Goal: Obtain resource: Obtain resource

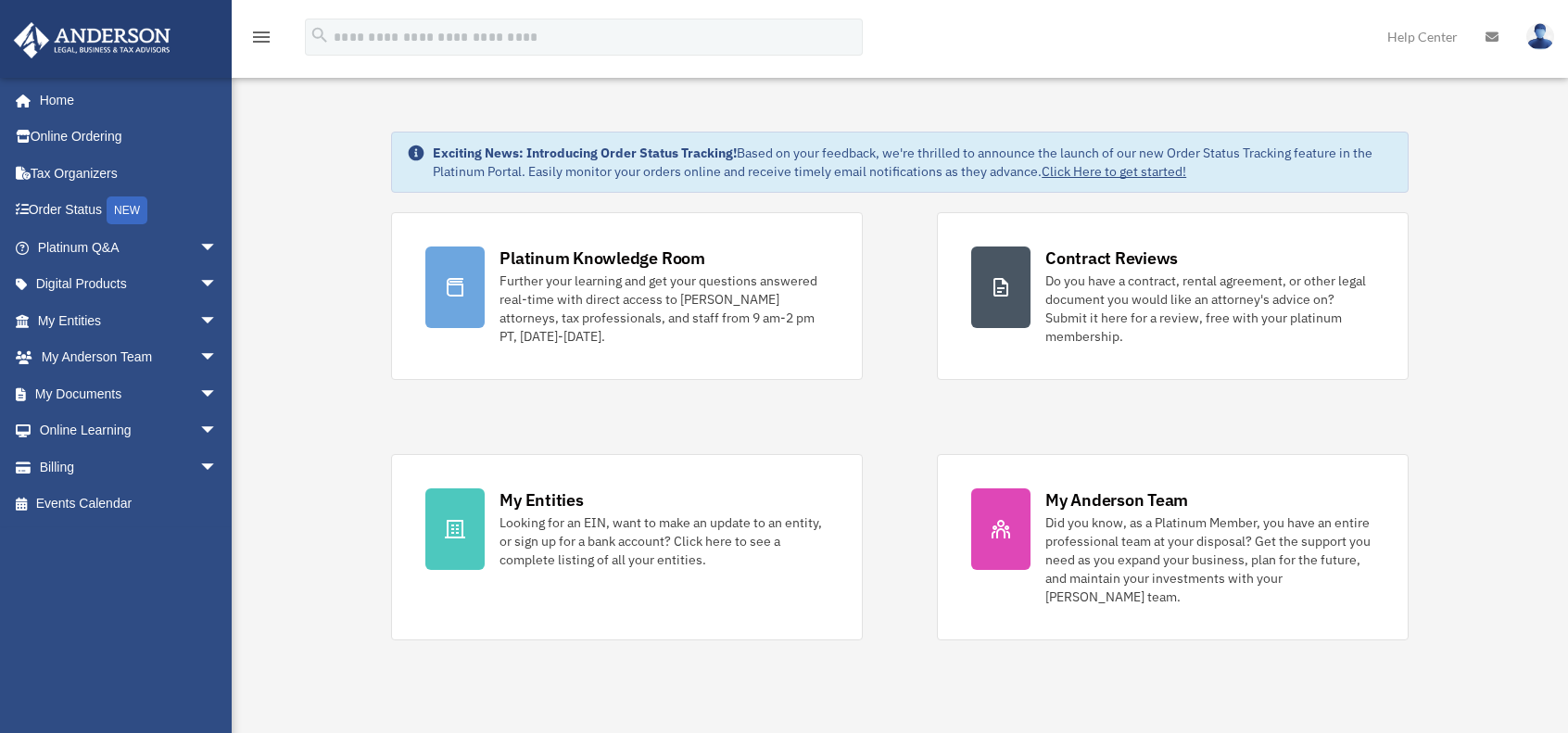
click at [199, 282] on span "arrow_drop_down" at bounding box center [218, 284] width 37 height 38
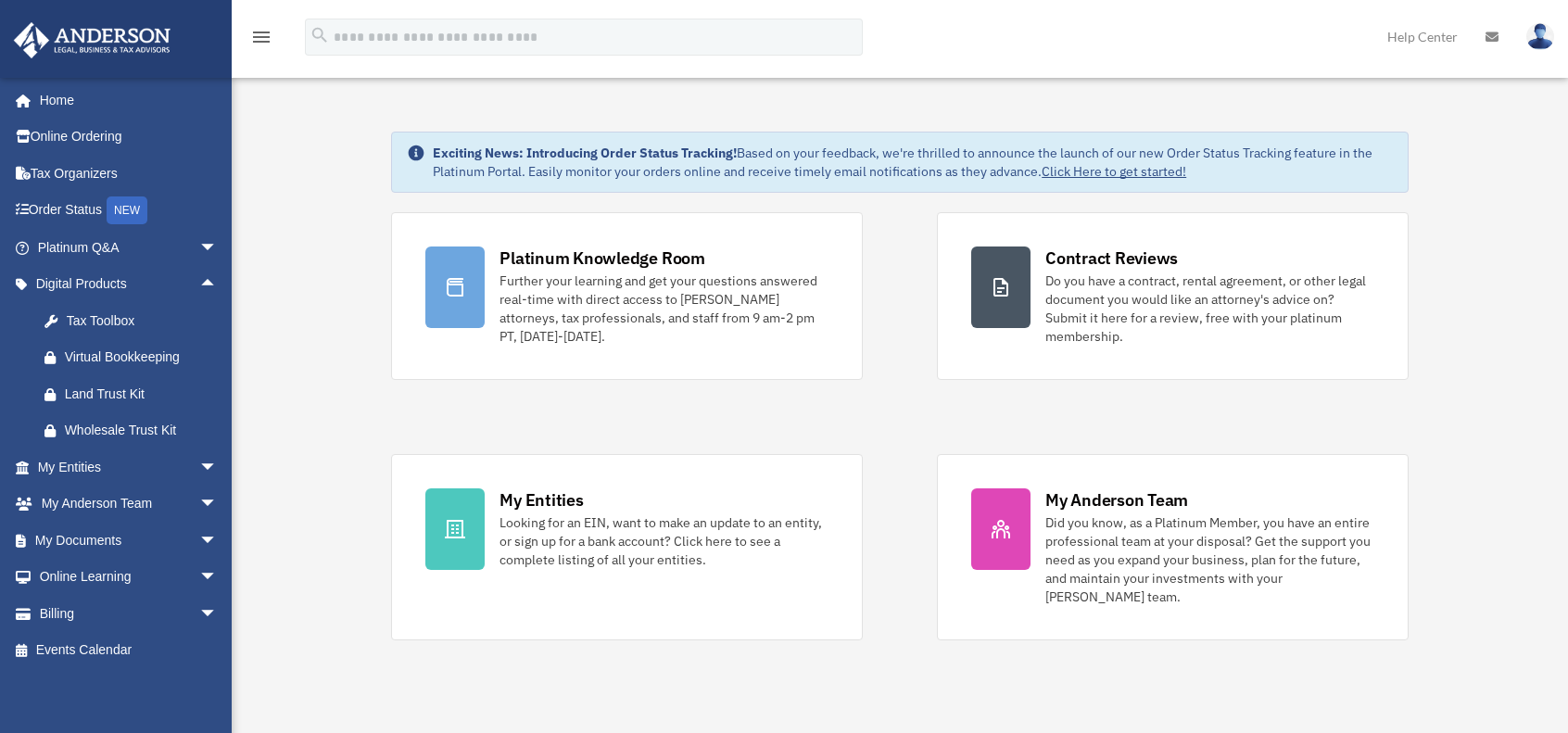
click at [199, 541] on span "arrow_drop_down" at bounding box center [218, 541] width 37 height 38
click at [122, 648] on link "Forms Library" at bounding box center [135, 651] width 220 height 37
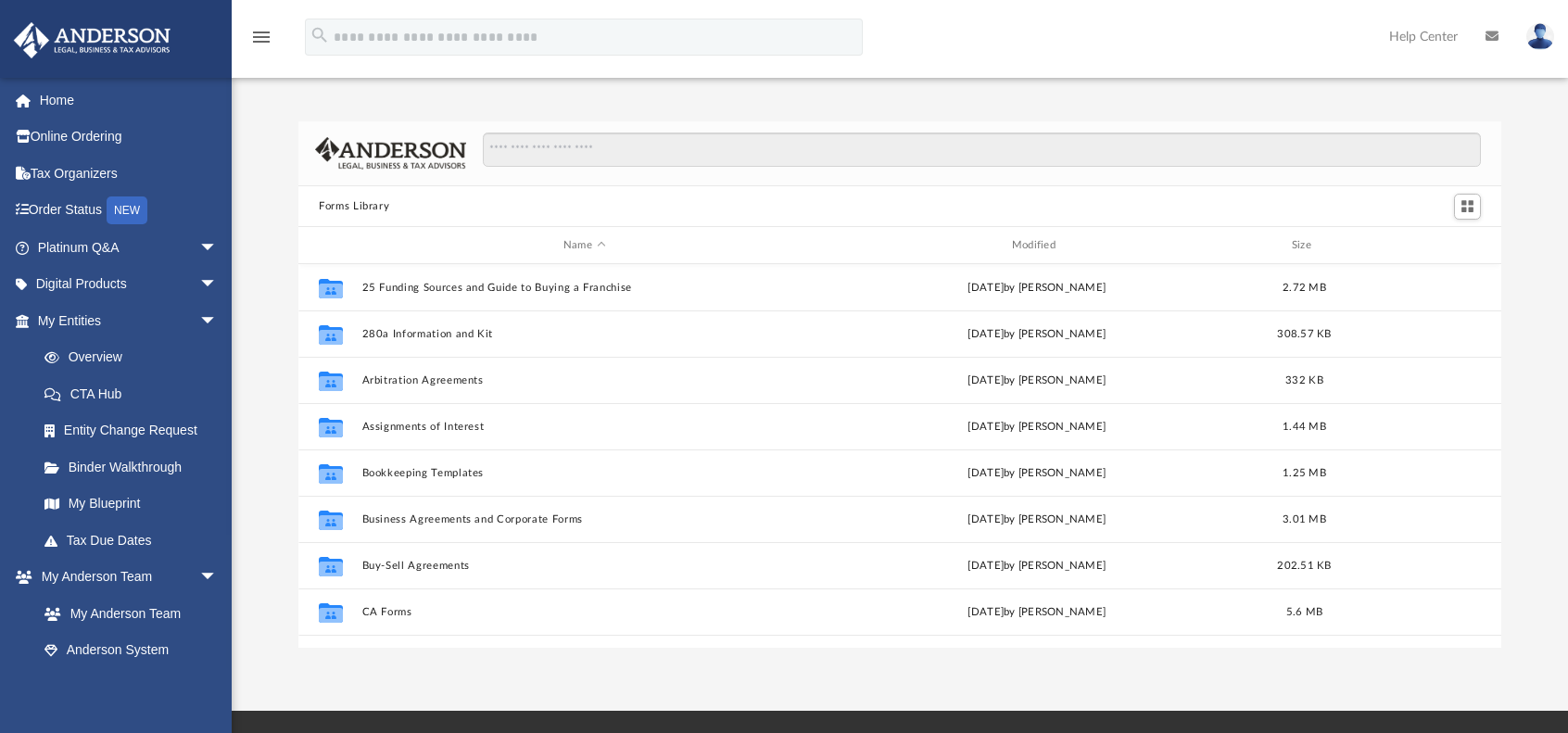
scroll to position [407, 1189]
click at [548, 159] on input "Search files and folders" at bounding box center [982, 150] width 998 height 35
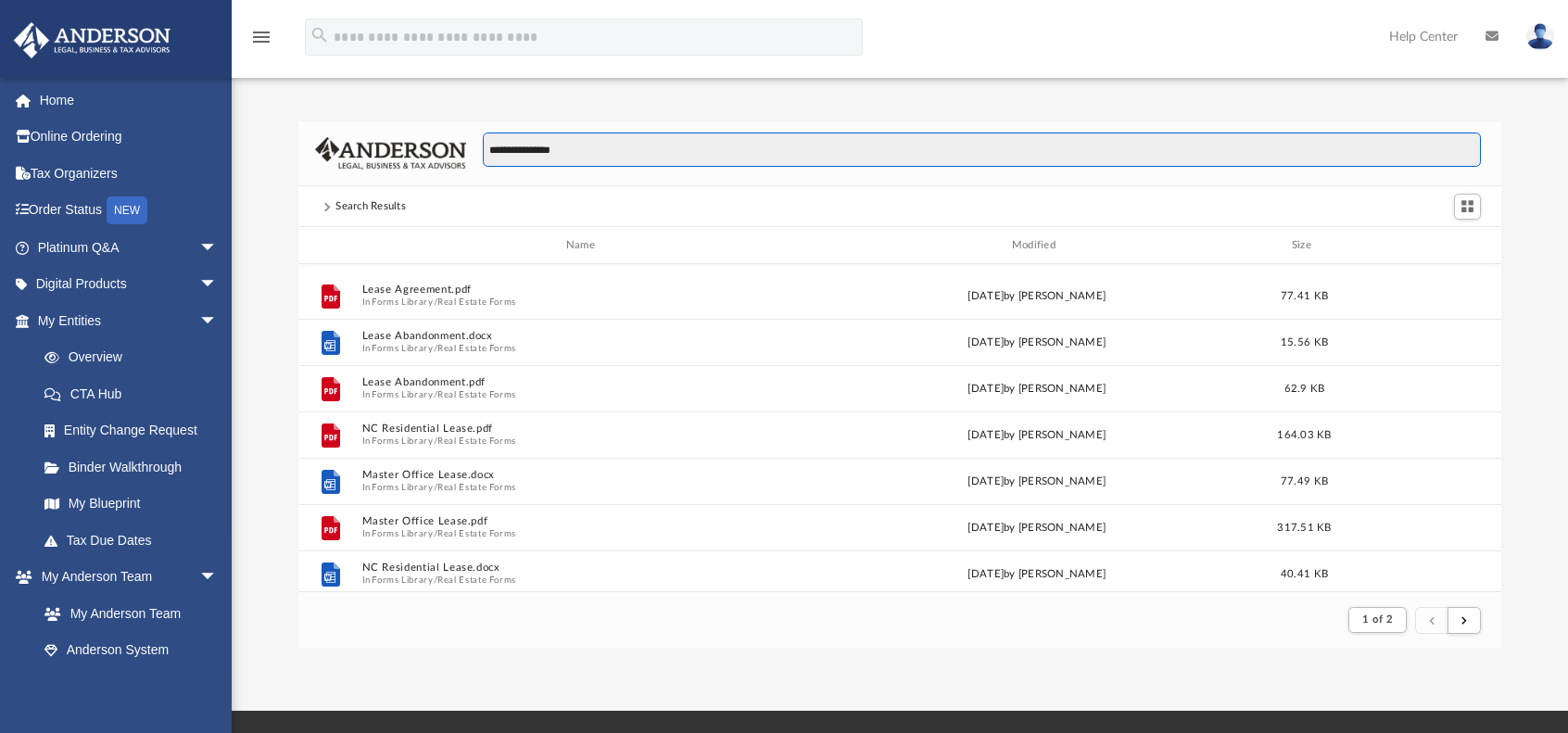
scroll to position [463, 0]
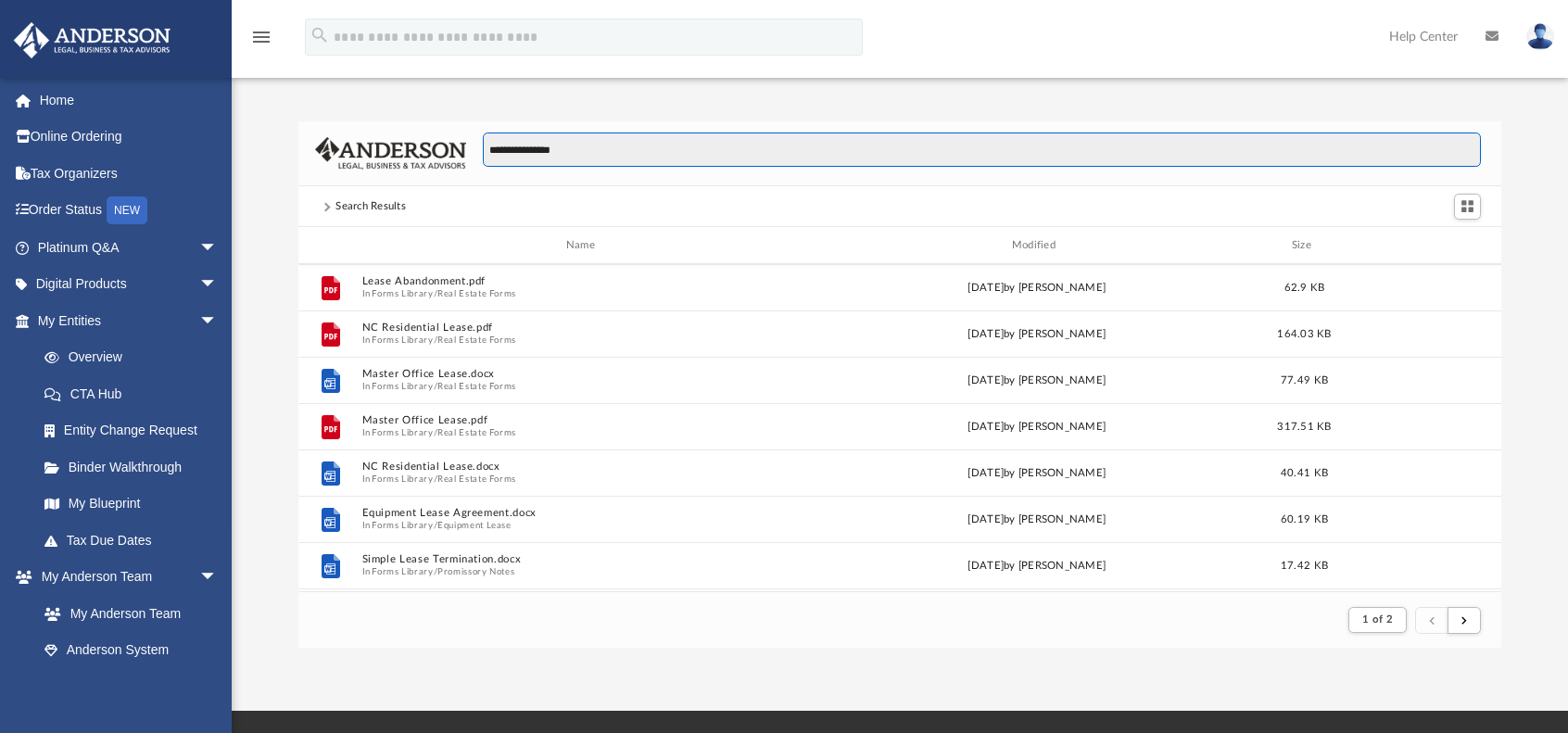
click at [492, 151] on input "**********" at bounding box center [982, 150] width 998 height 35
click at [488, 151] on input "**********" at bounding box center [982, 150] width 998 height 35
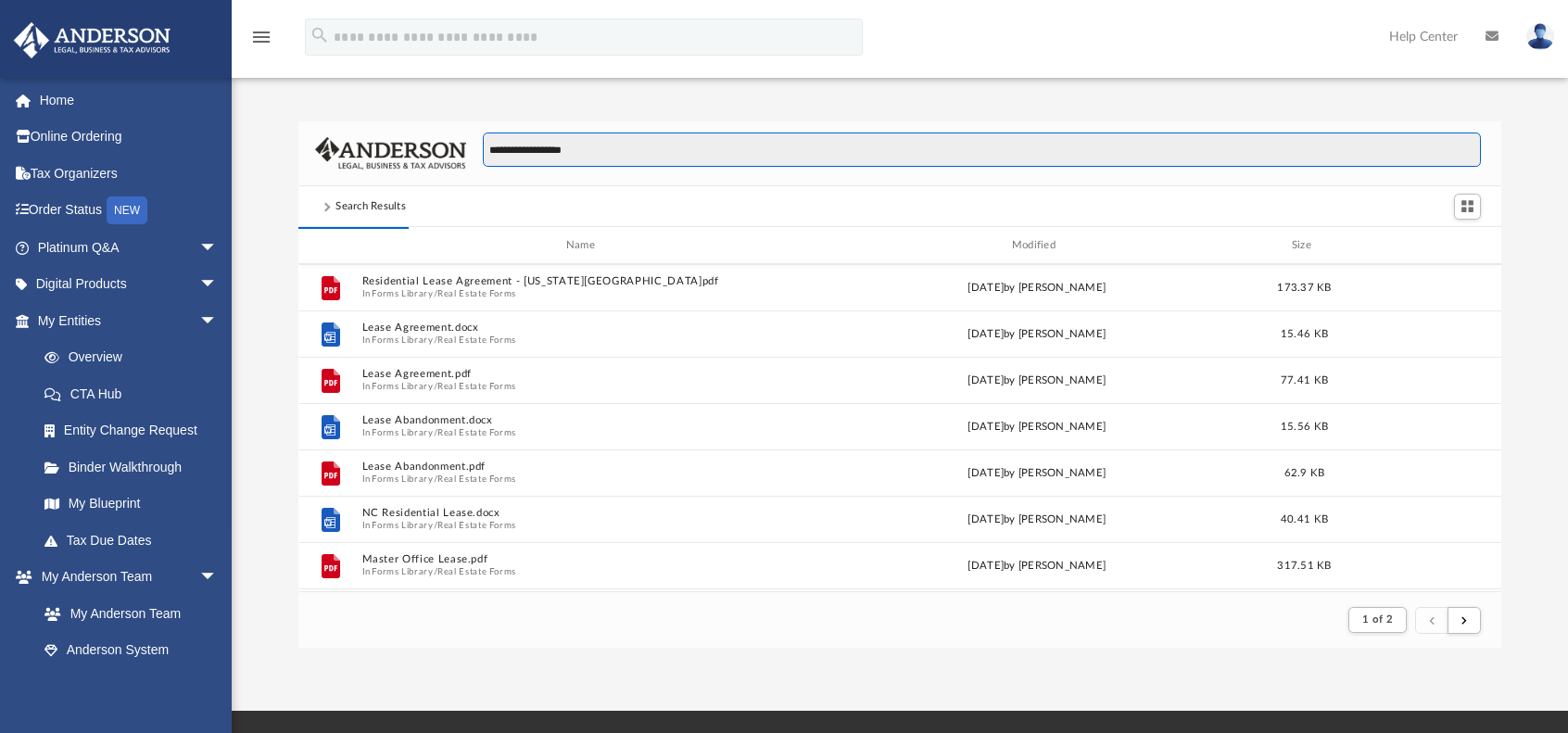
click at [666, 144] on input "**********" at bounding box center [982, 150] width 998 height 35
type input "**********"
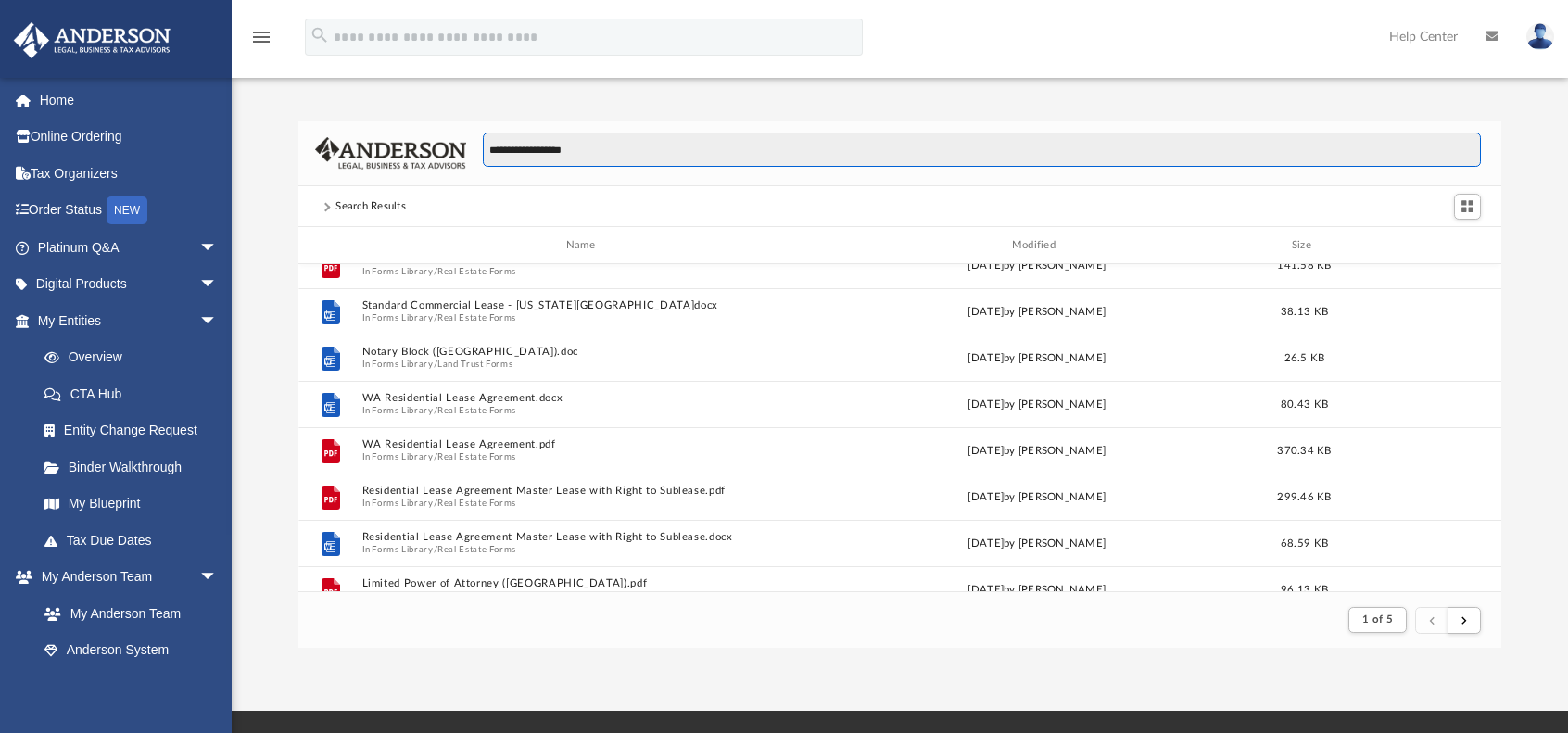
scroll to position [93, 0]
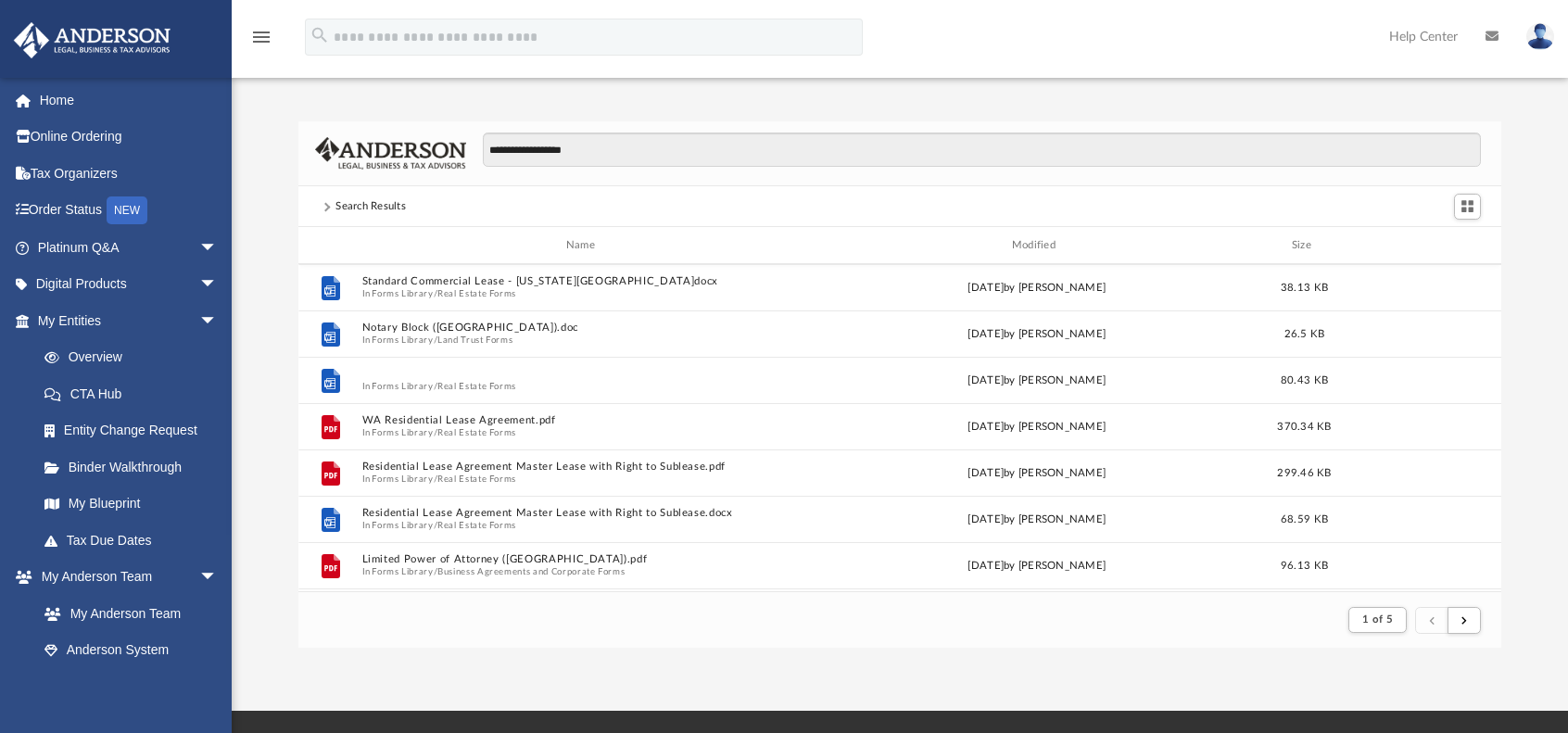
click at [423, 369] on button "WA Residential Lease Agreement.docx" at bounding box center [585, 374] width 445 height 12
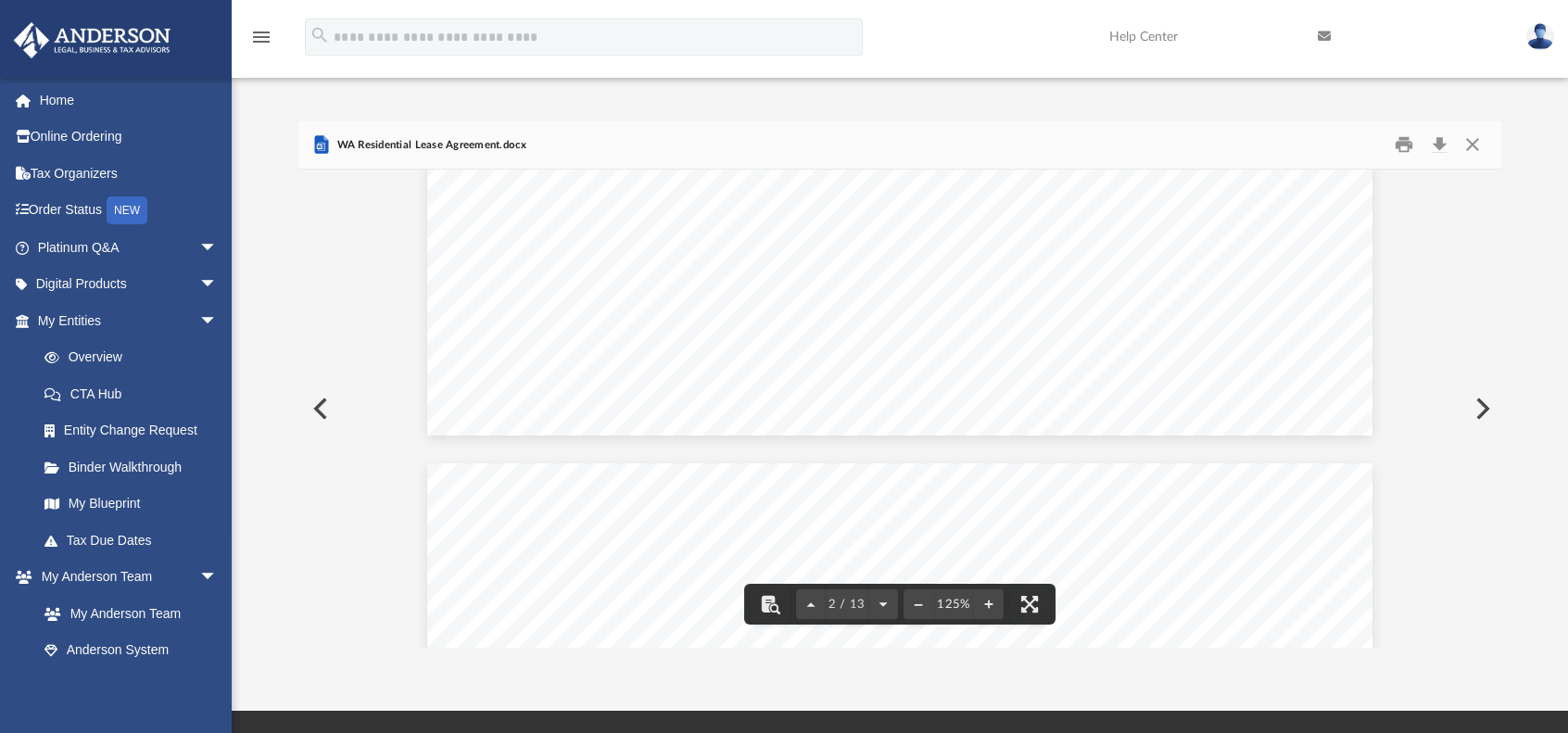
scroll to position [2224, 0]
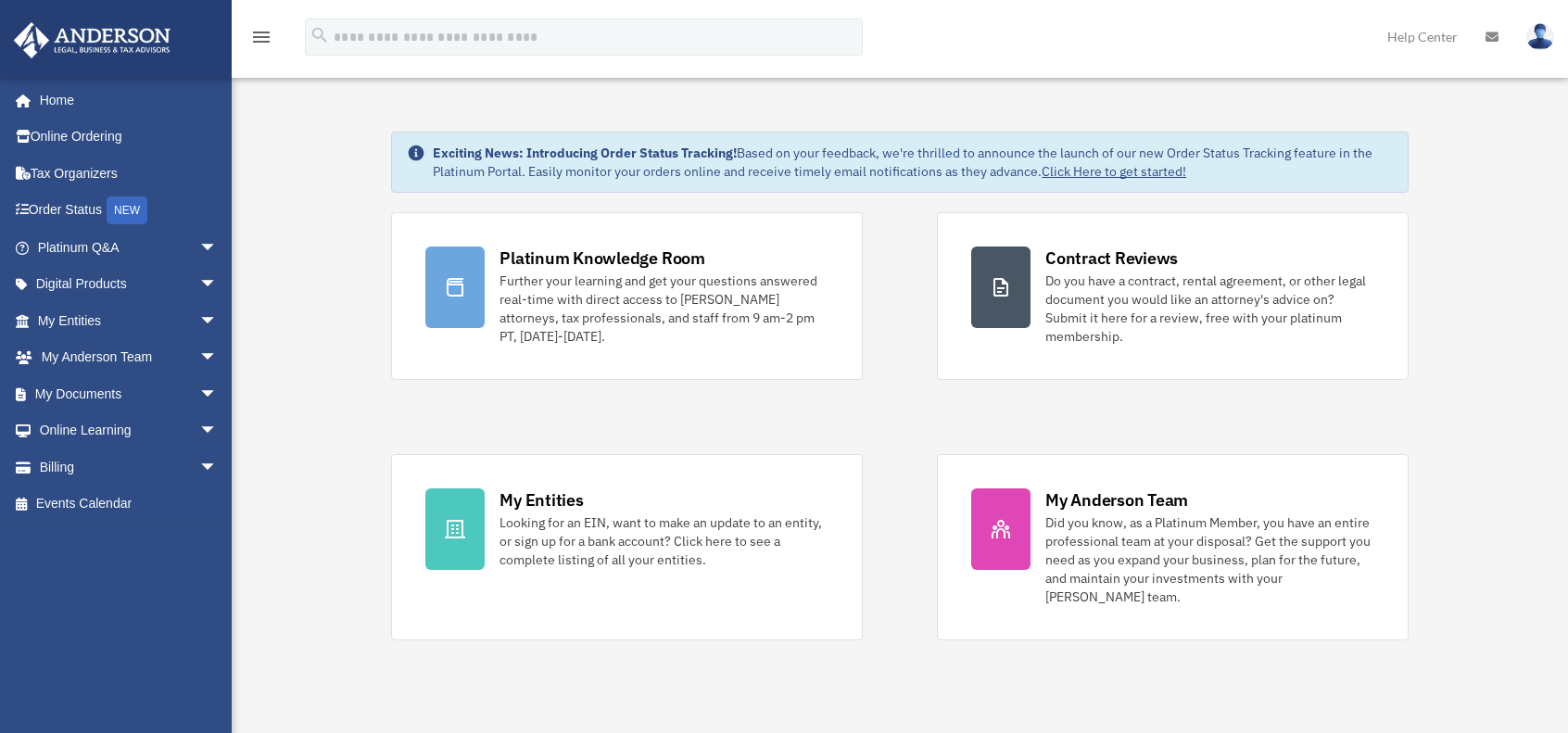
click at [199, 285] on span "arrow_drop_down" at bounding box center [218, 284] width 37 height 38
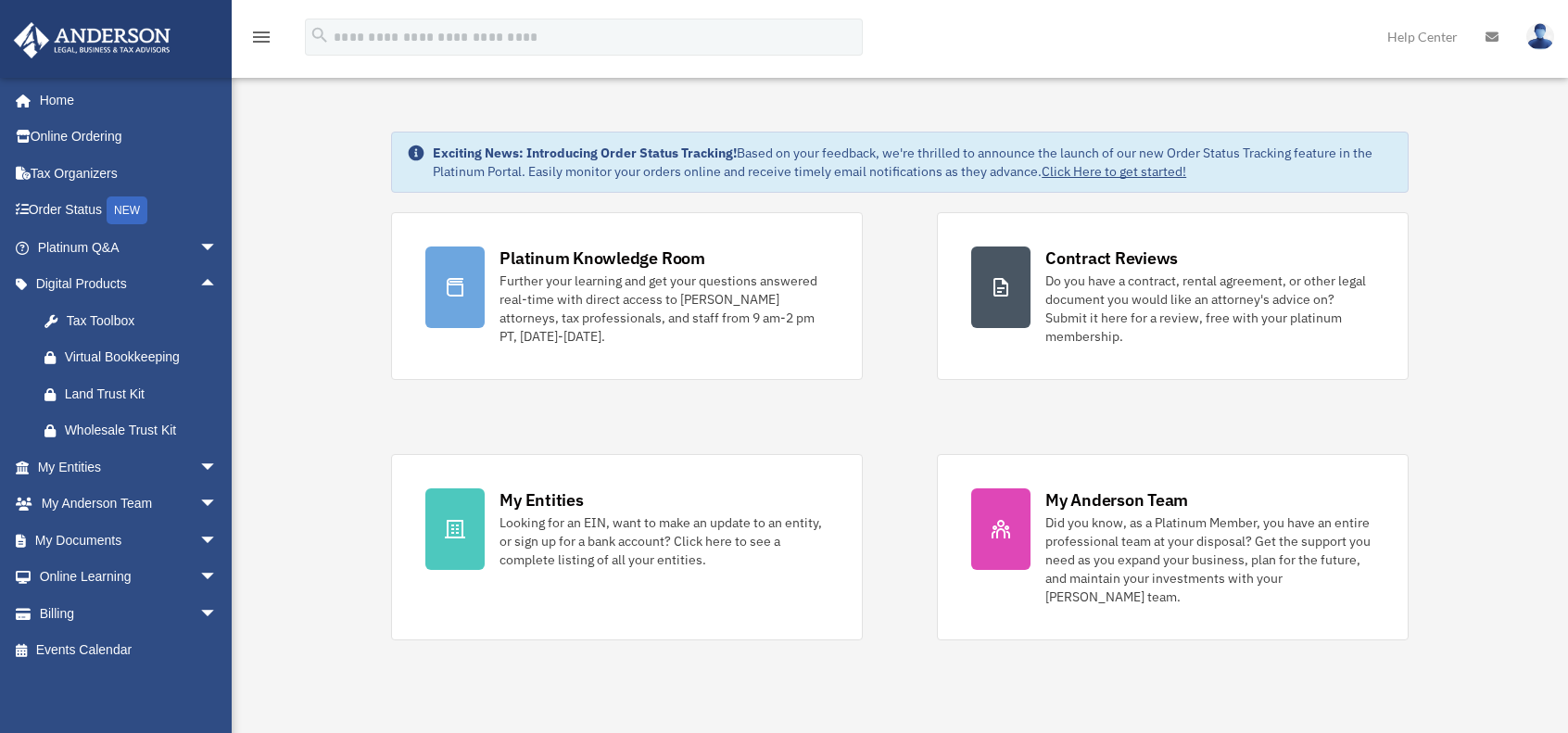
click at [199, 540] on span "arrow_drop_down" at bounding box center [218, 541] width 37 height 38
click at [126, 648] on link "Forms Library" at bounding box center [135, 651] width 220 height 37
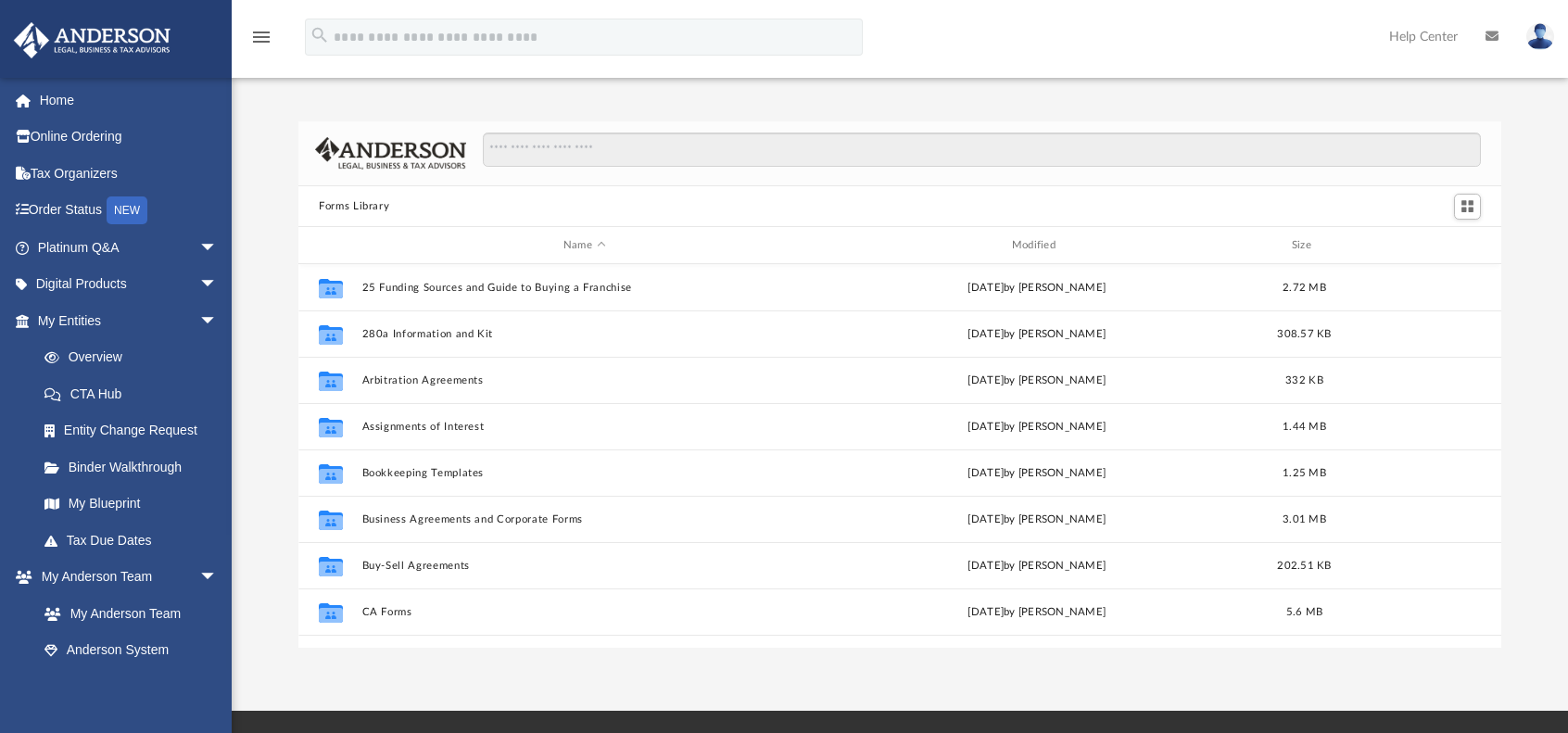
scroll to position [407, 1189]
click at [523, 158] on input "Search files and folders" at bounding box center [982, 150] width 998 height 35
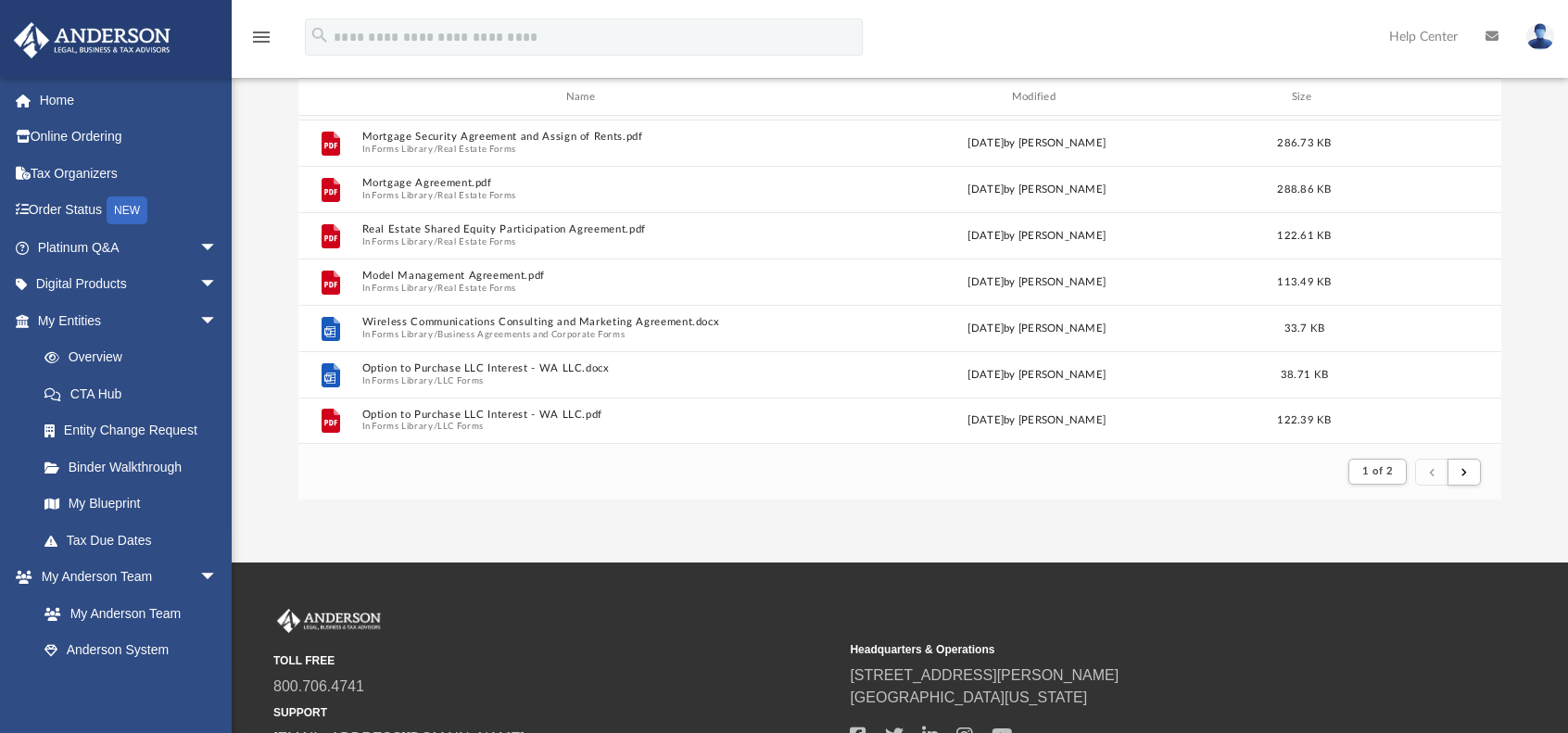
scroll to position [186, 0]
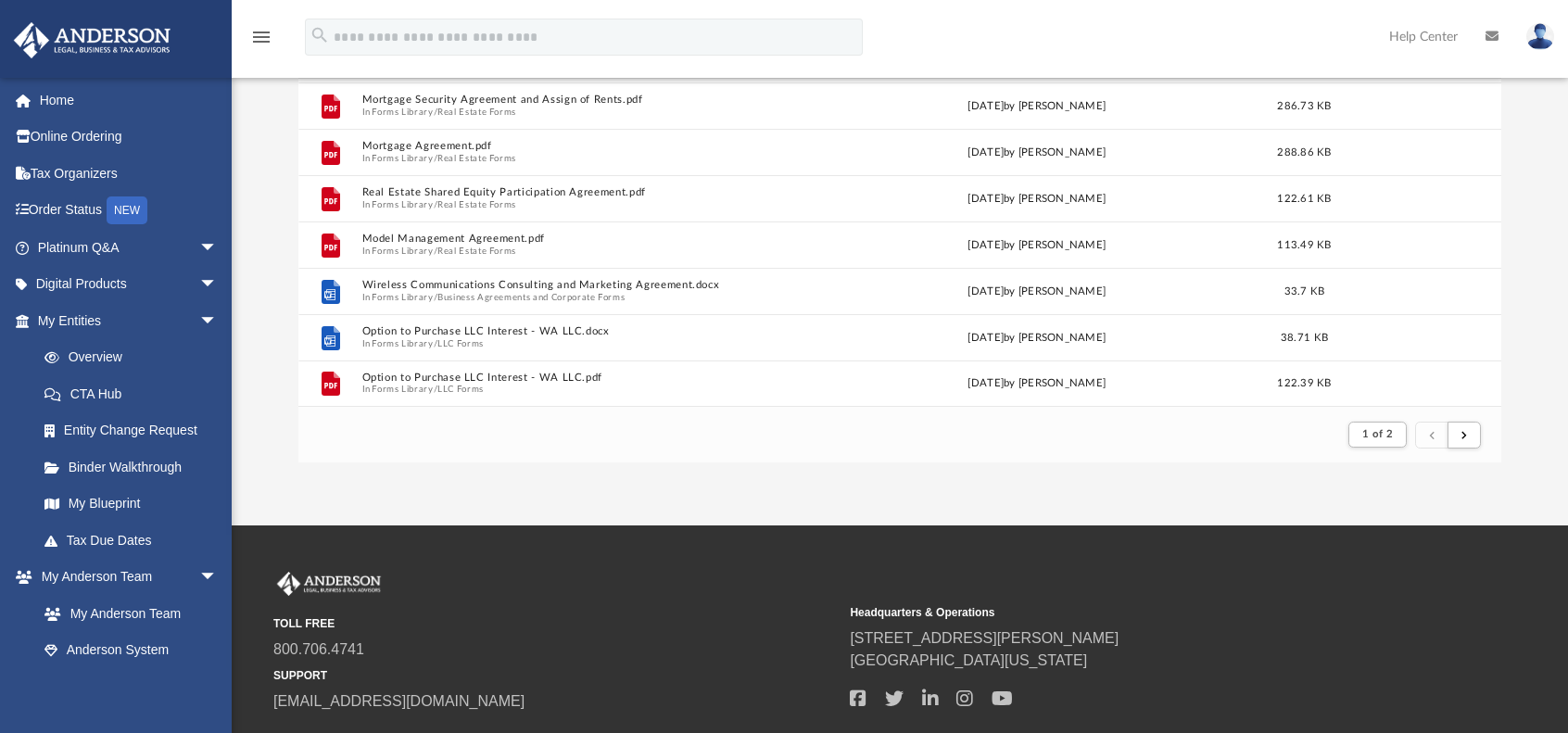
type input "*****"
click at [1466, 438] on span "submit" at bounding box center [1464, 434] width 6 height 11
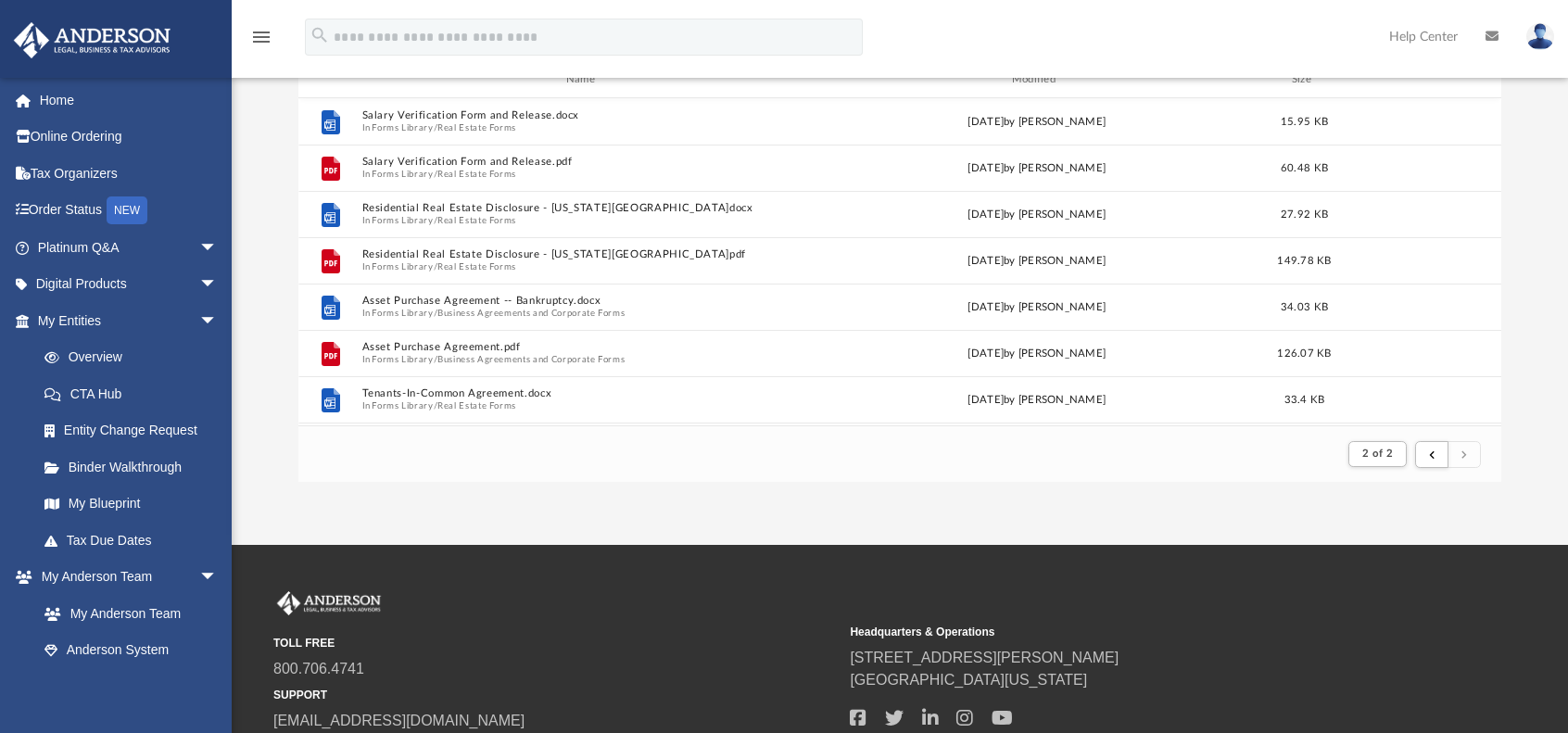
scroll to position [0, 0]
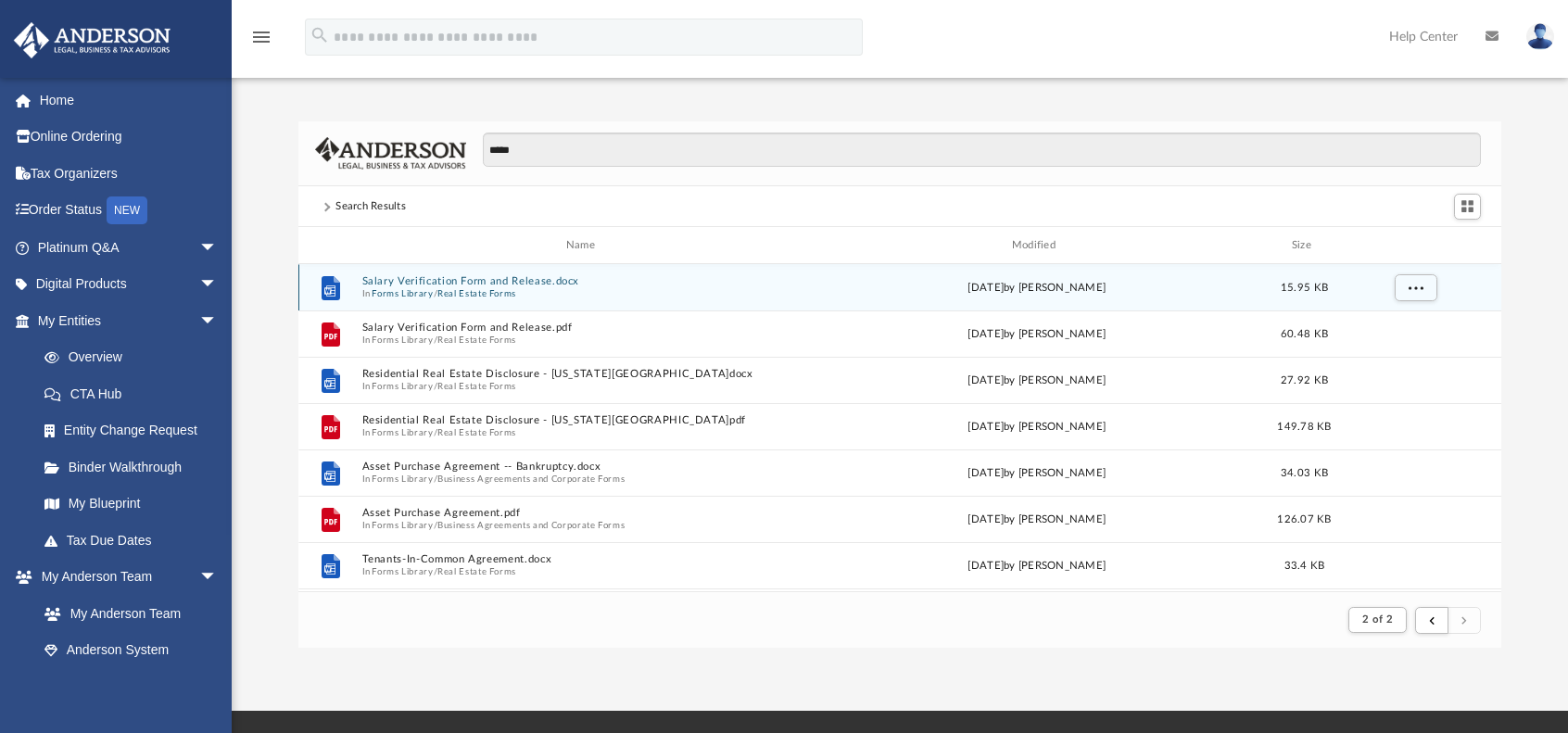
click at [522, 288] on span "In Forms Library / Real Estate Forms" at bounding box center [585, 294] width 445 height 12
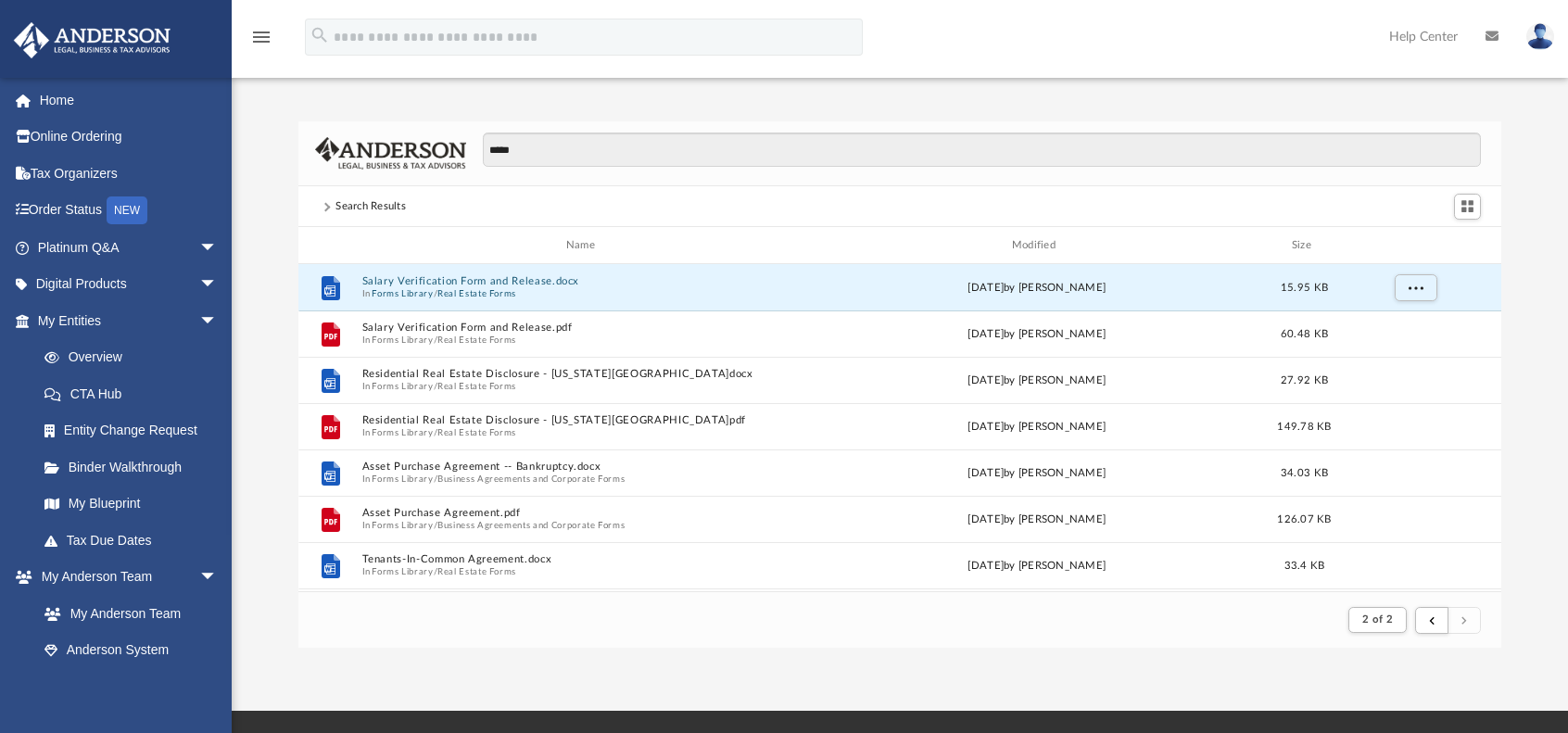
click at [436, 279] on button "Salary Verification Form and Release.docx" at bounding box center [585, 282] width 445 height 12
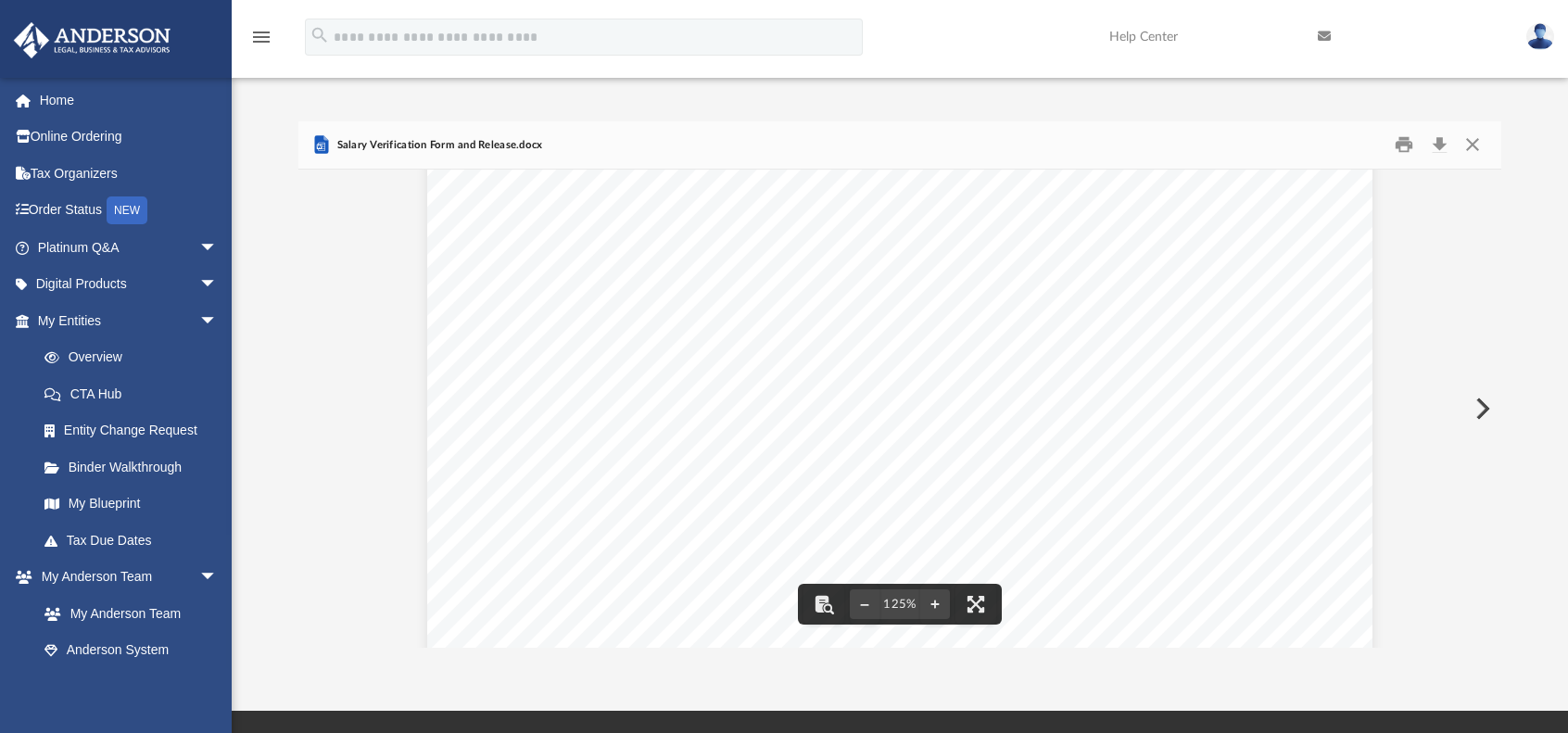
scroll to position [463, 0]
click at [1472, 144] on button "Close" at bounding box center [1473, 145] width 33 height 29
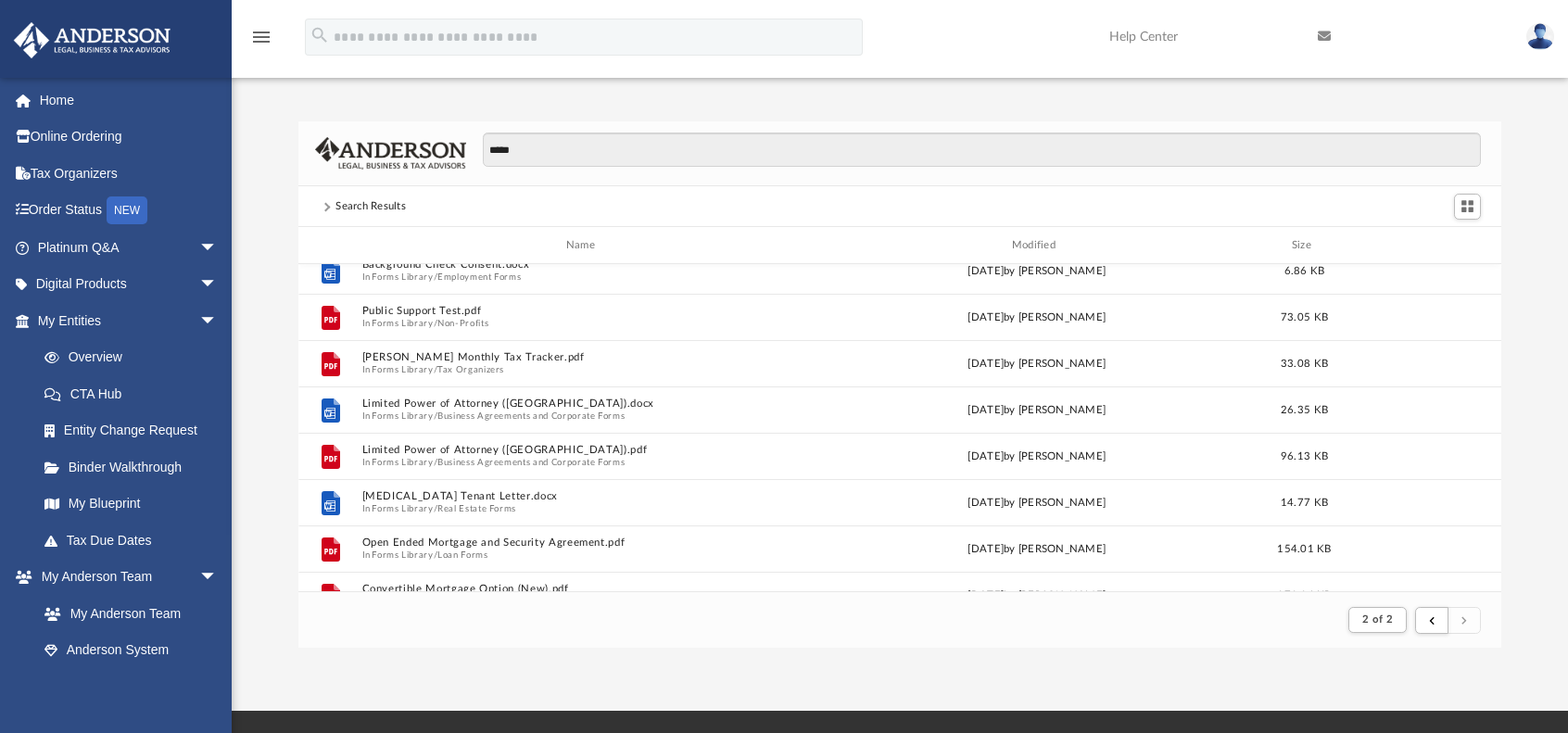
scroll to position [742, 0]
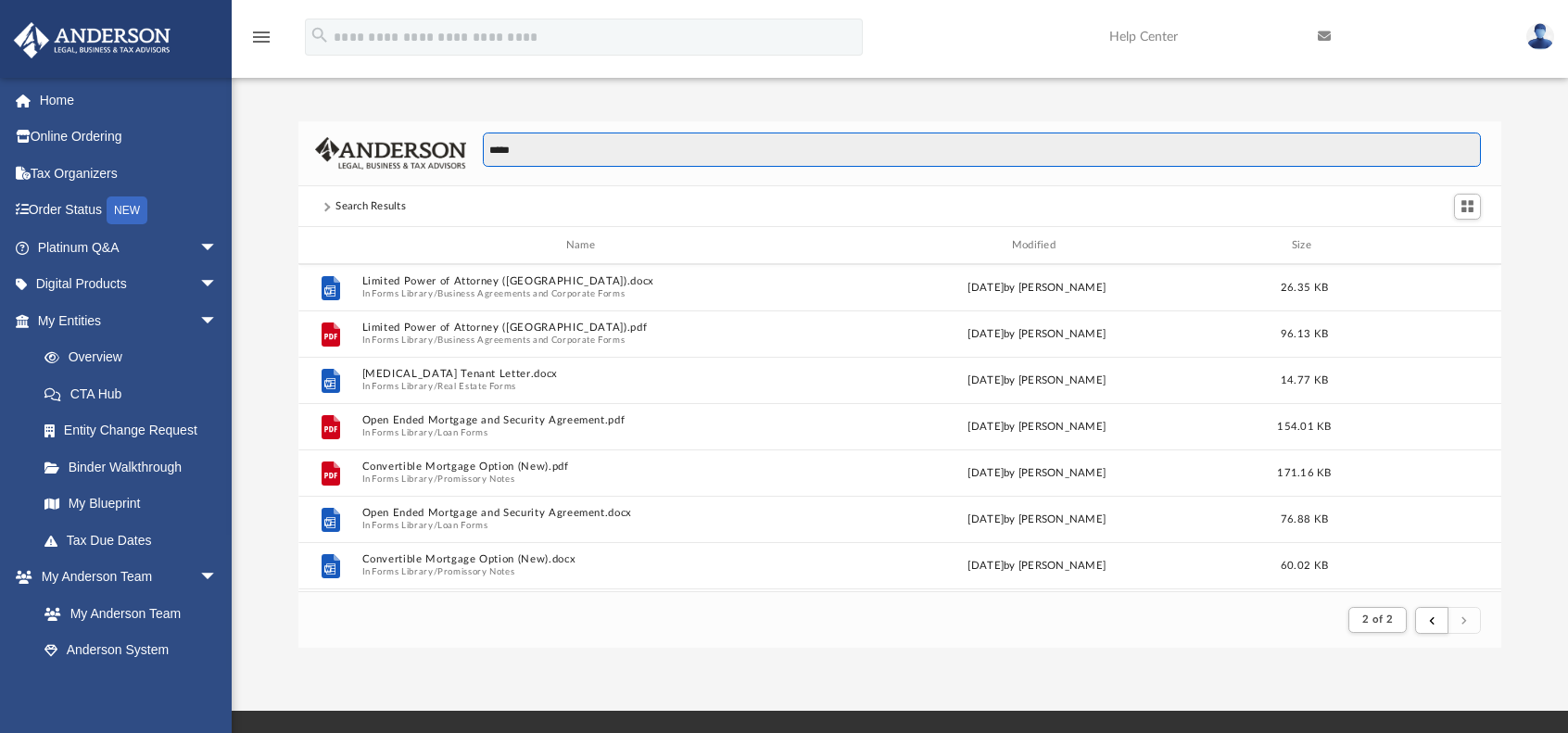
click at [575, 150] on input "*****" at bounding box center [982, 150] width 998 height 35
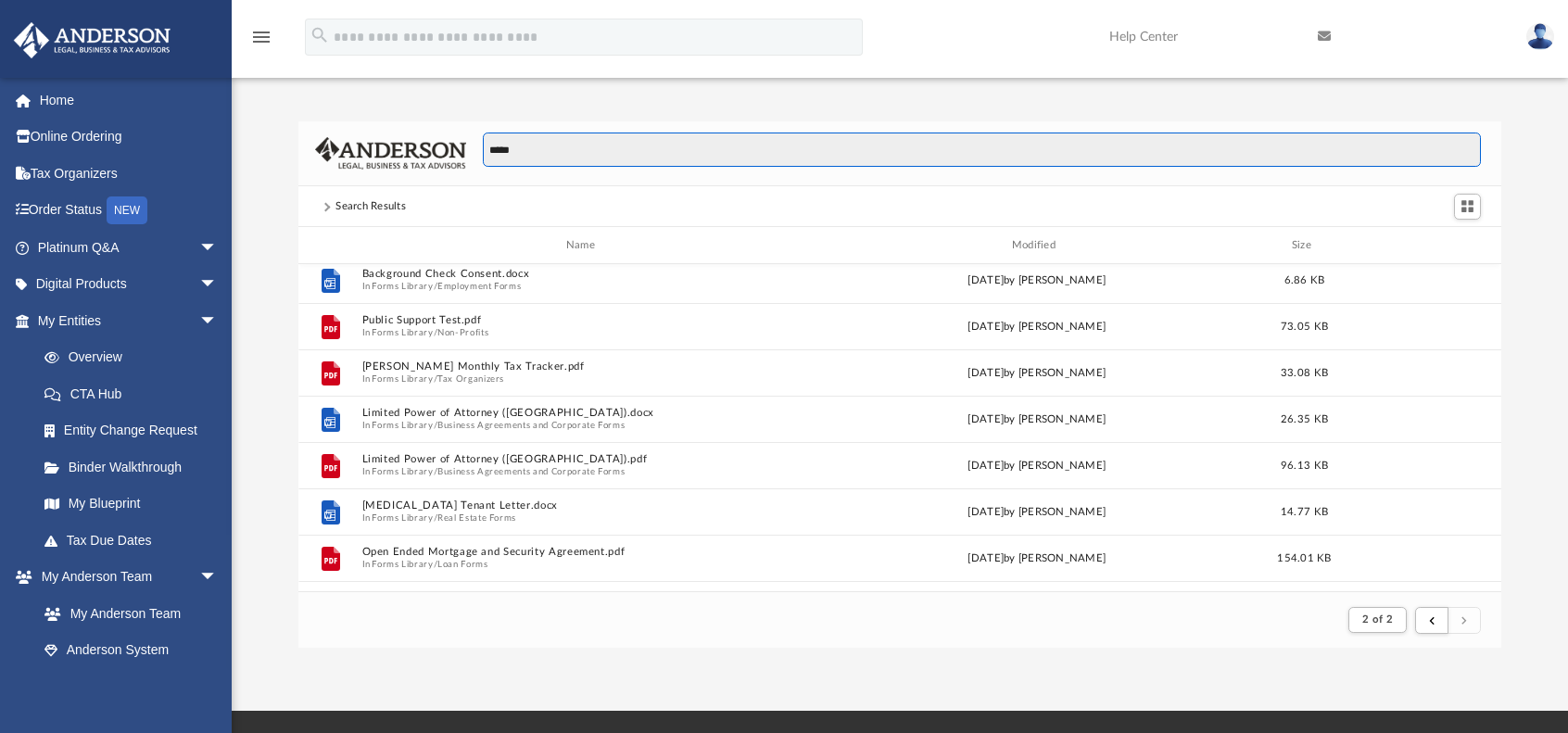
scroll to position [556, 0]
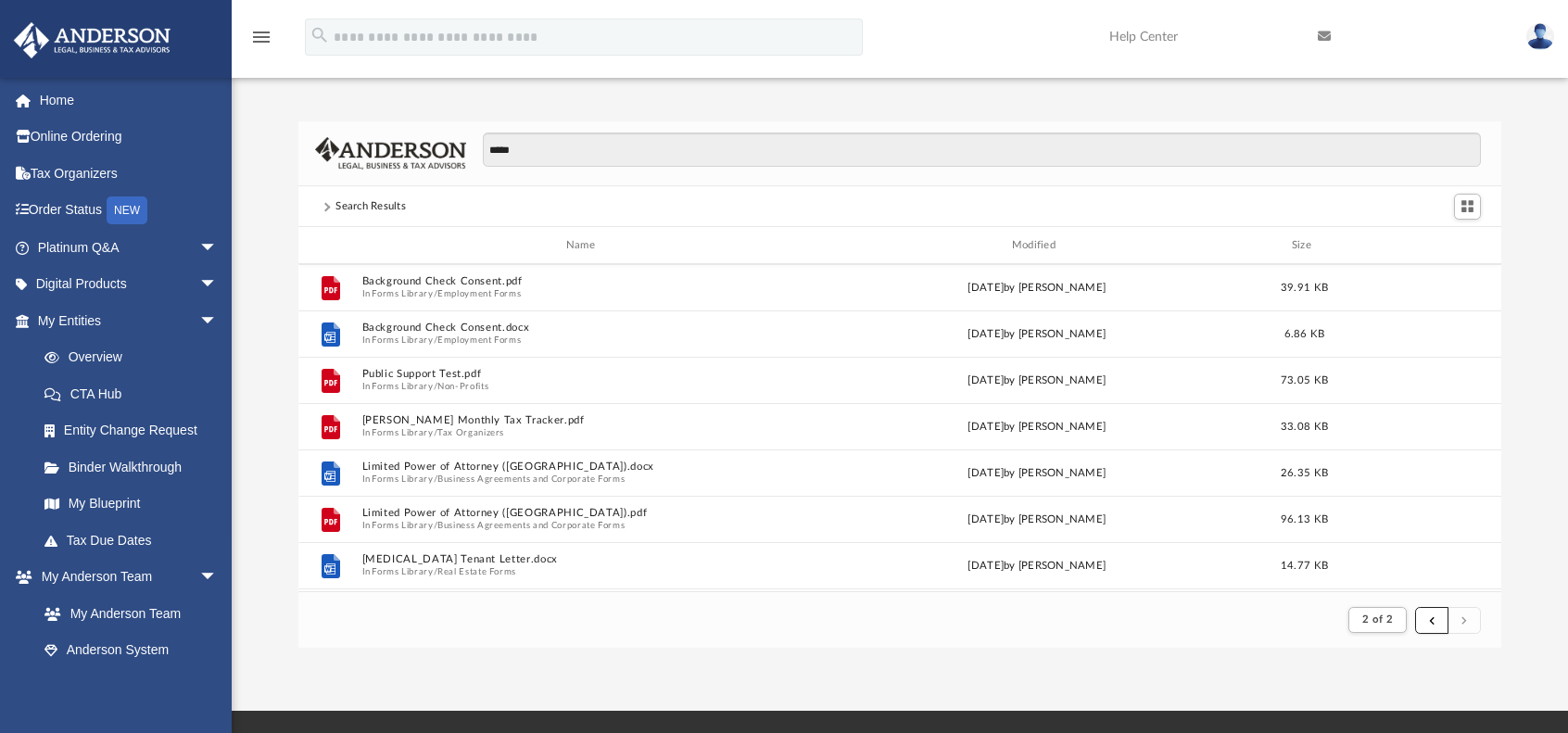
click at [1424, 621] on button "submit" at bounding box center [1432, 621] width 33 height 27
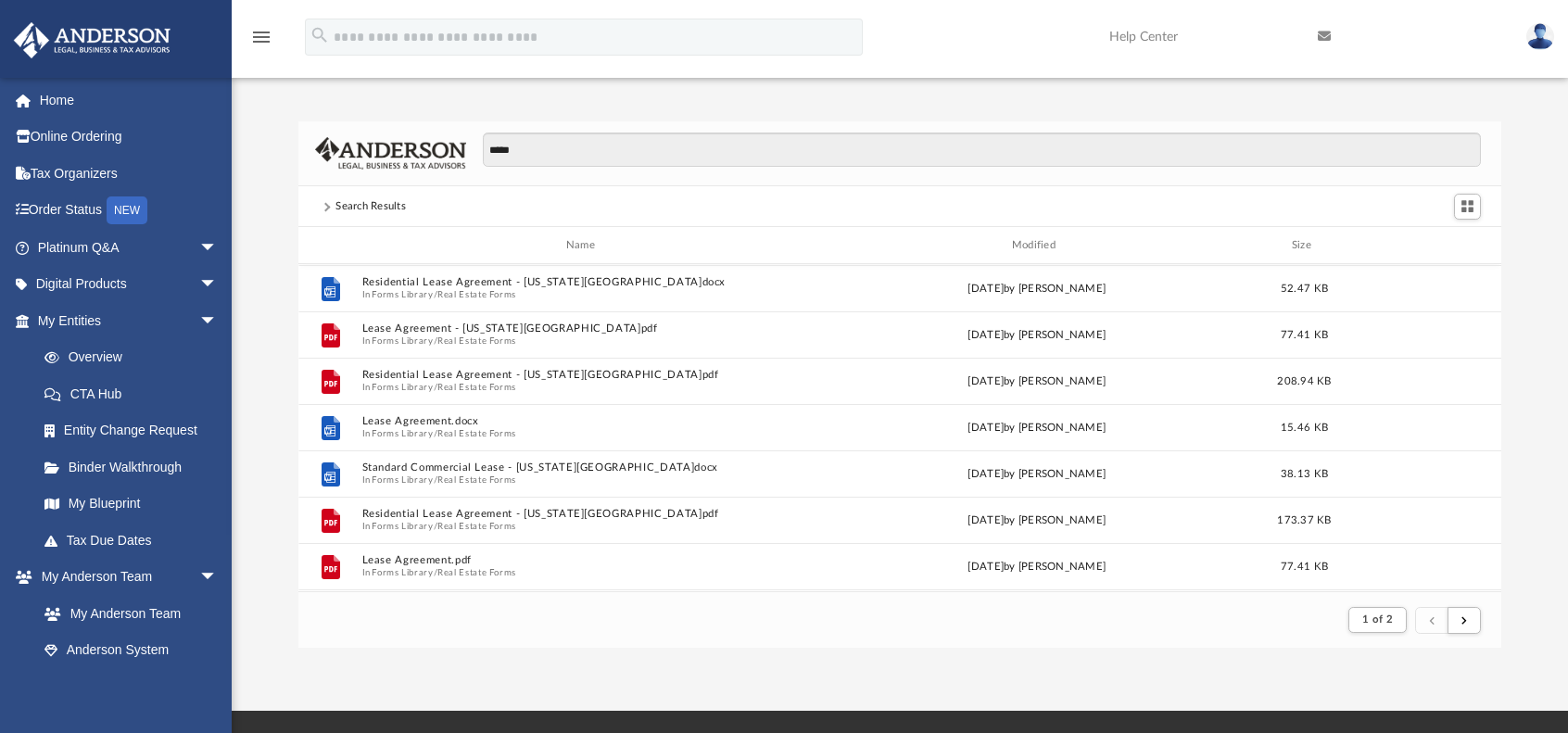
scroll to position [278, 0]
click at [419, 428] on button "Forms Library" at bounding box center [401, 433] width 61 height 12
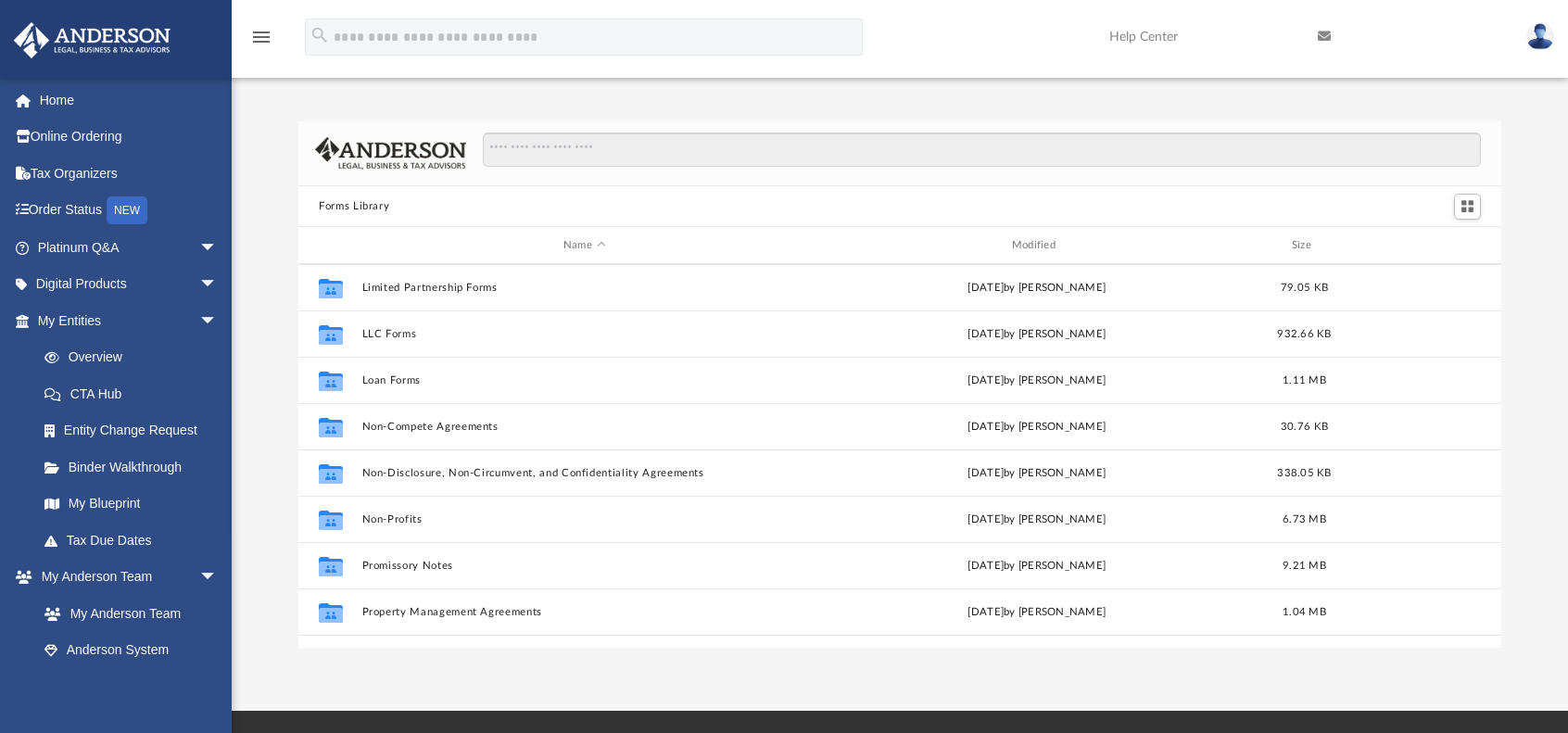
scroll to position [926, 0]
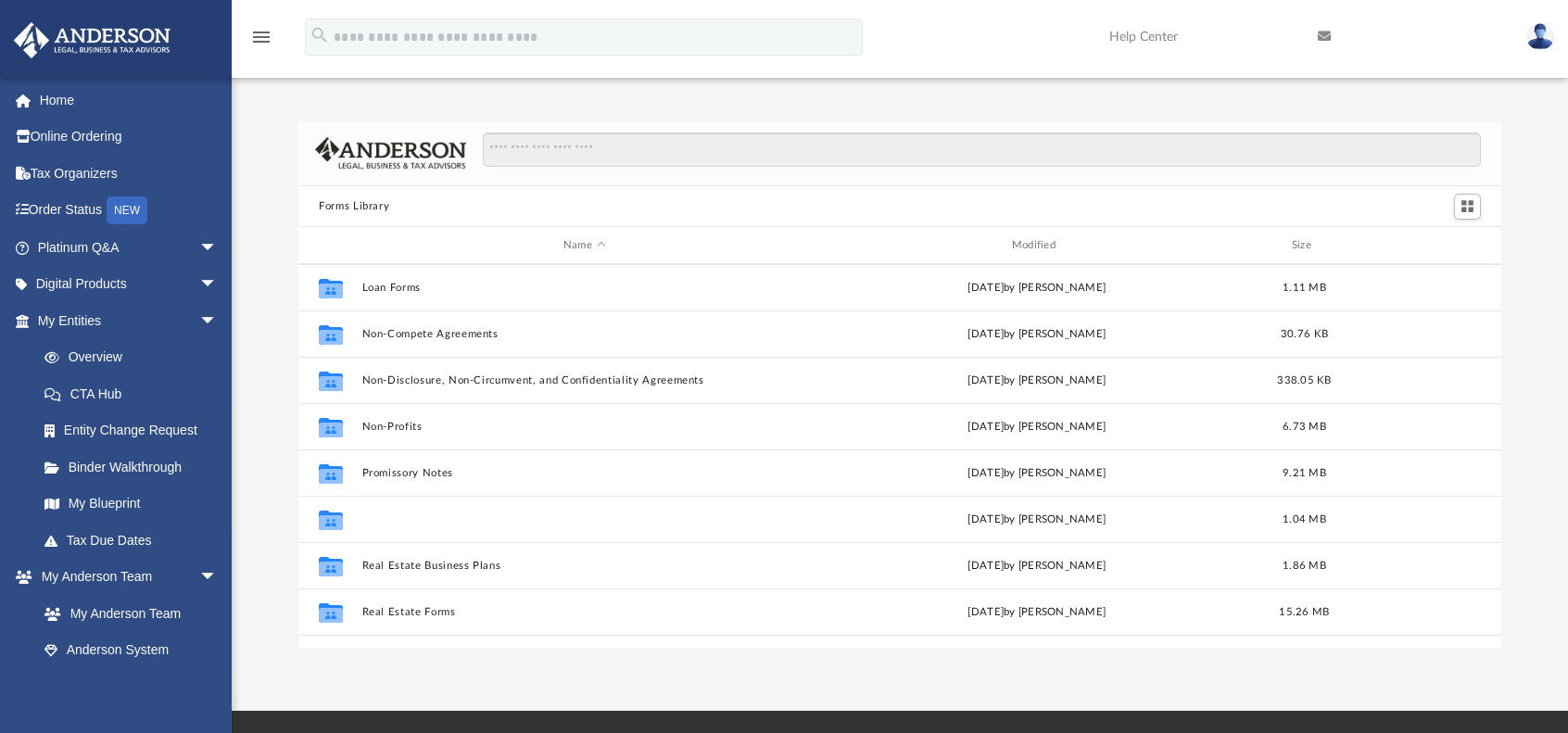
click at [445, 520] on button "Property Management Agreements" at bounding box center [585, 519] width 445 height 12
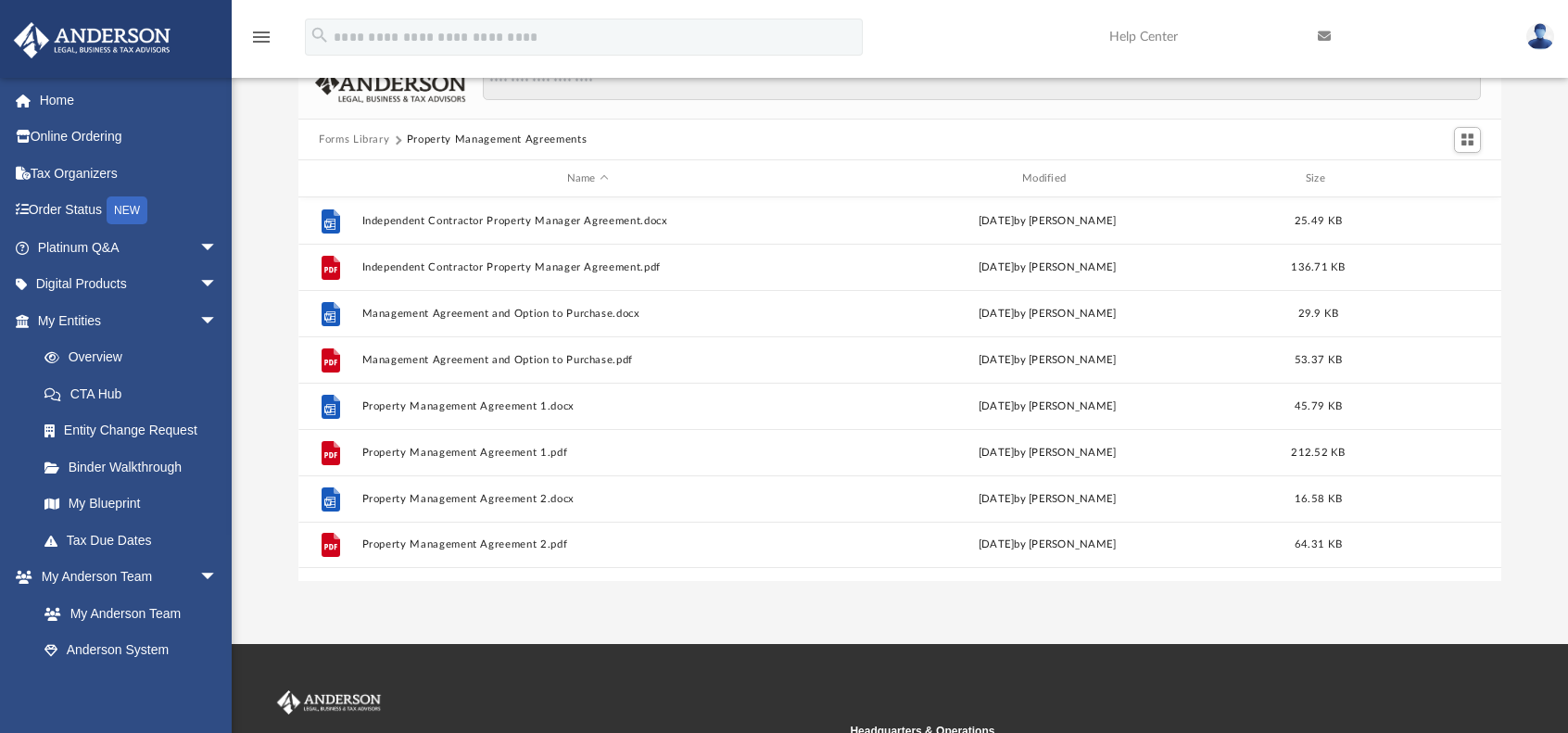
scroll to position [0, 0]
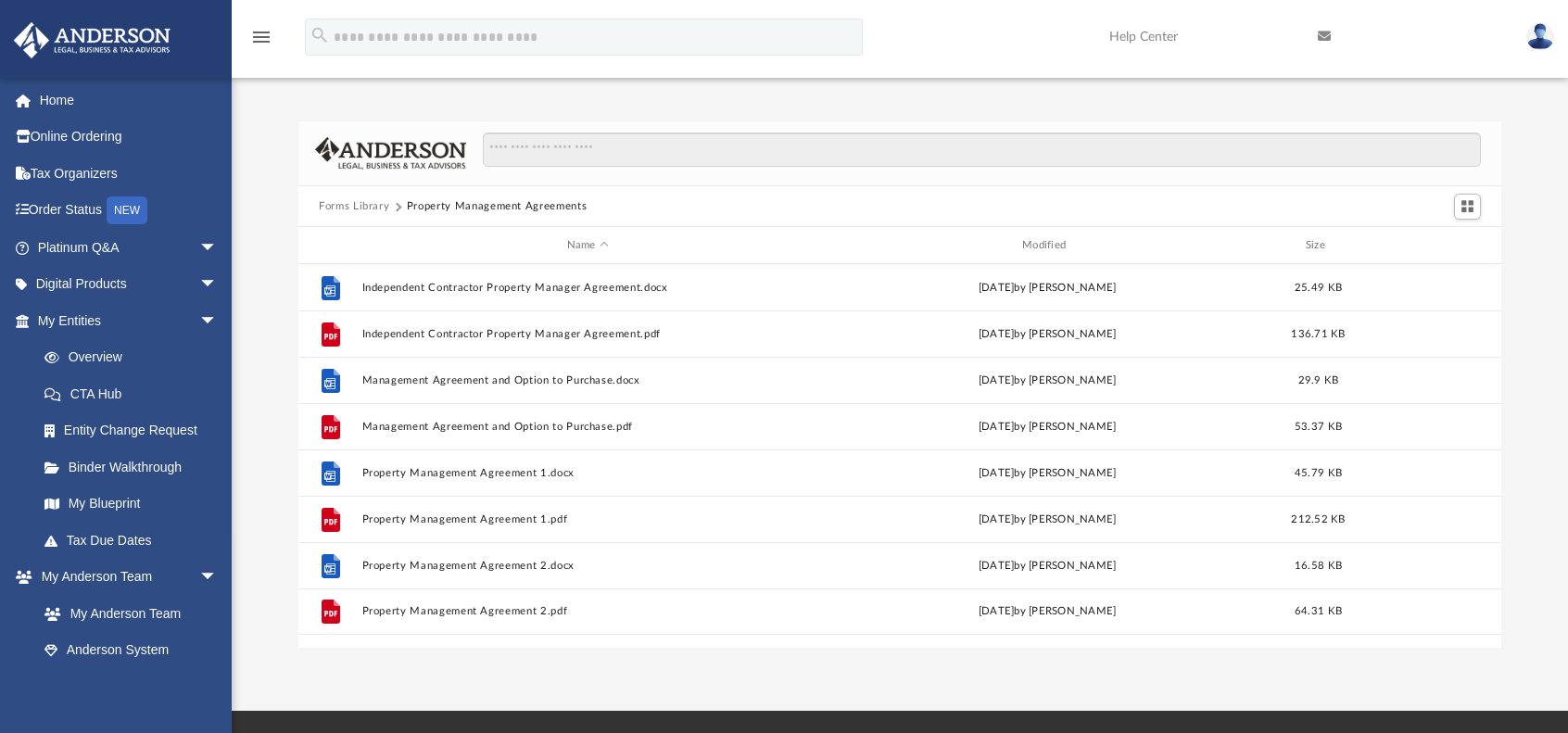
click at [368, 208] on button "Forms Library" at bounding box center [354, 206] width 71 height 16
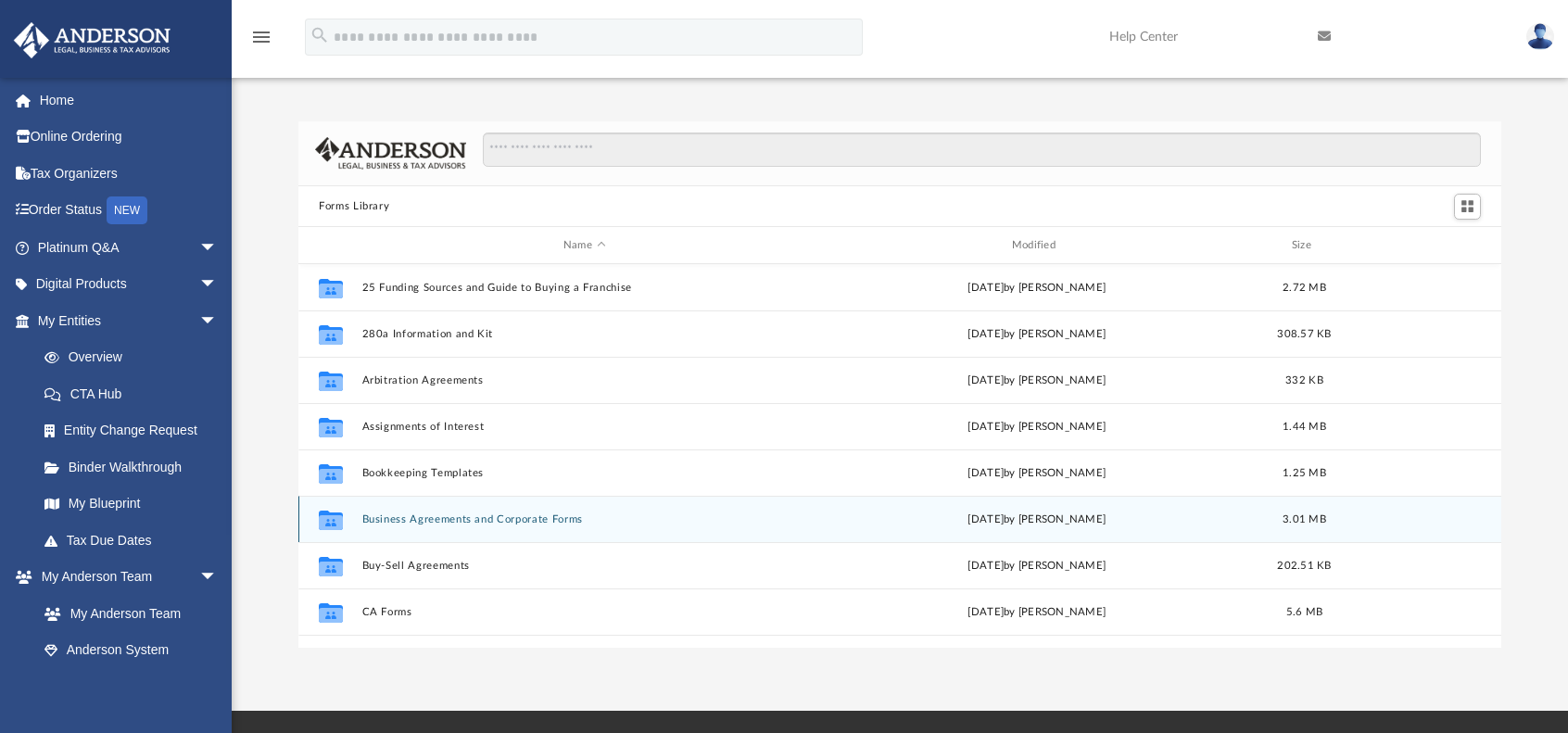
click at [434, 508] on div "Collaborated Folder Business Agreements and Corporate Forms Thu Jul 13 2023 by …" at bounding box center [901, 519] width 1203 height 46
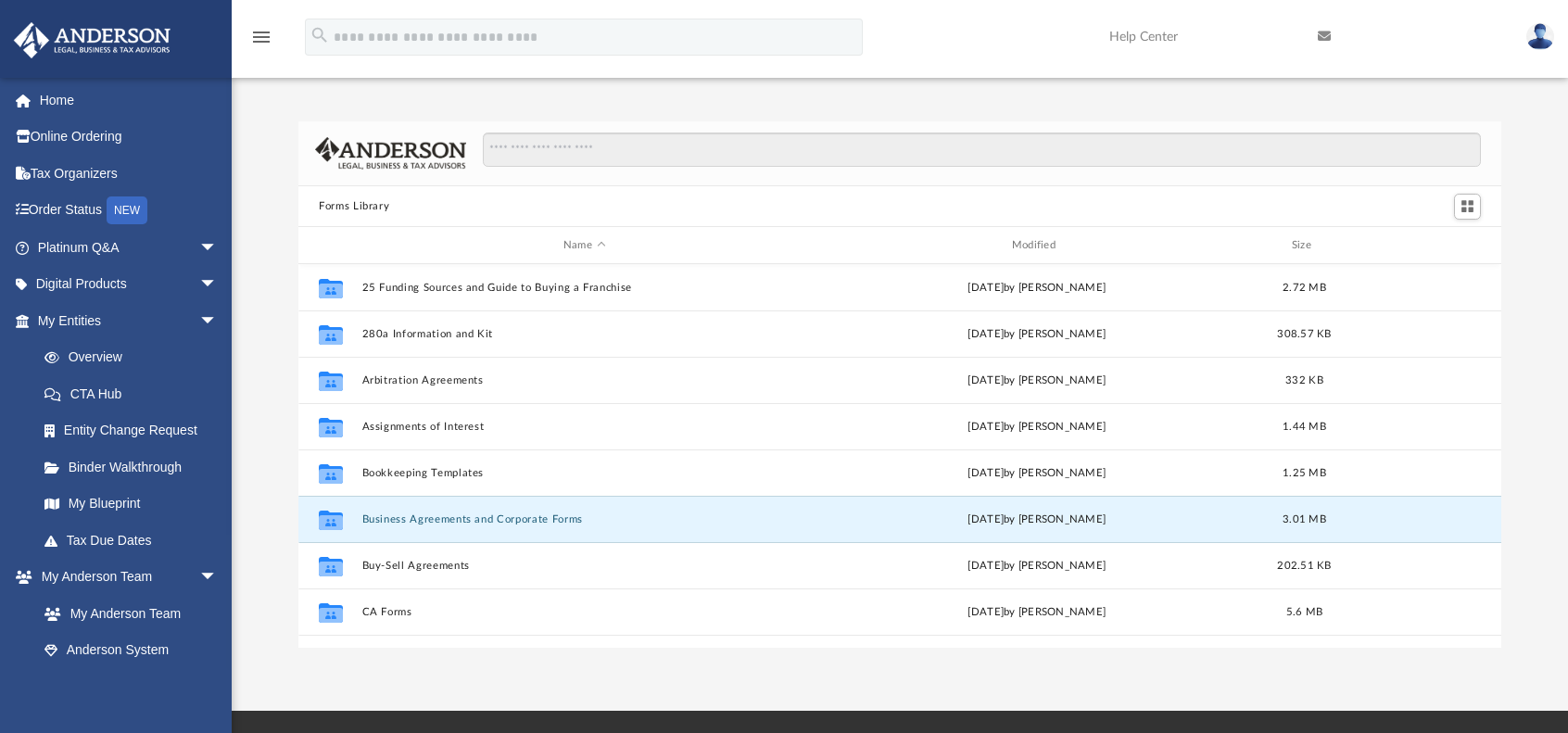
click at [422, 520] on button "Business Agreements and Corporate Forms" at bounding box center [585, 519] width 445 height 12
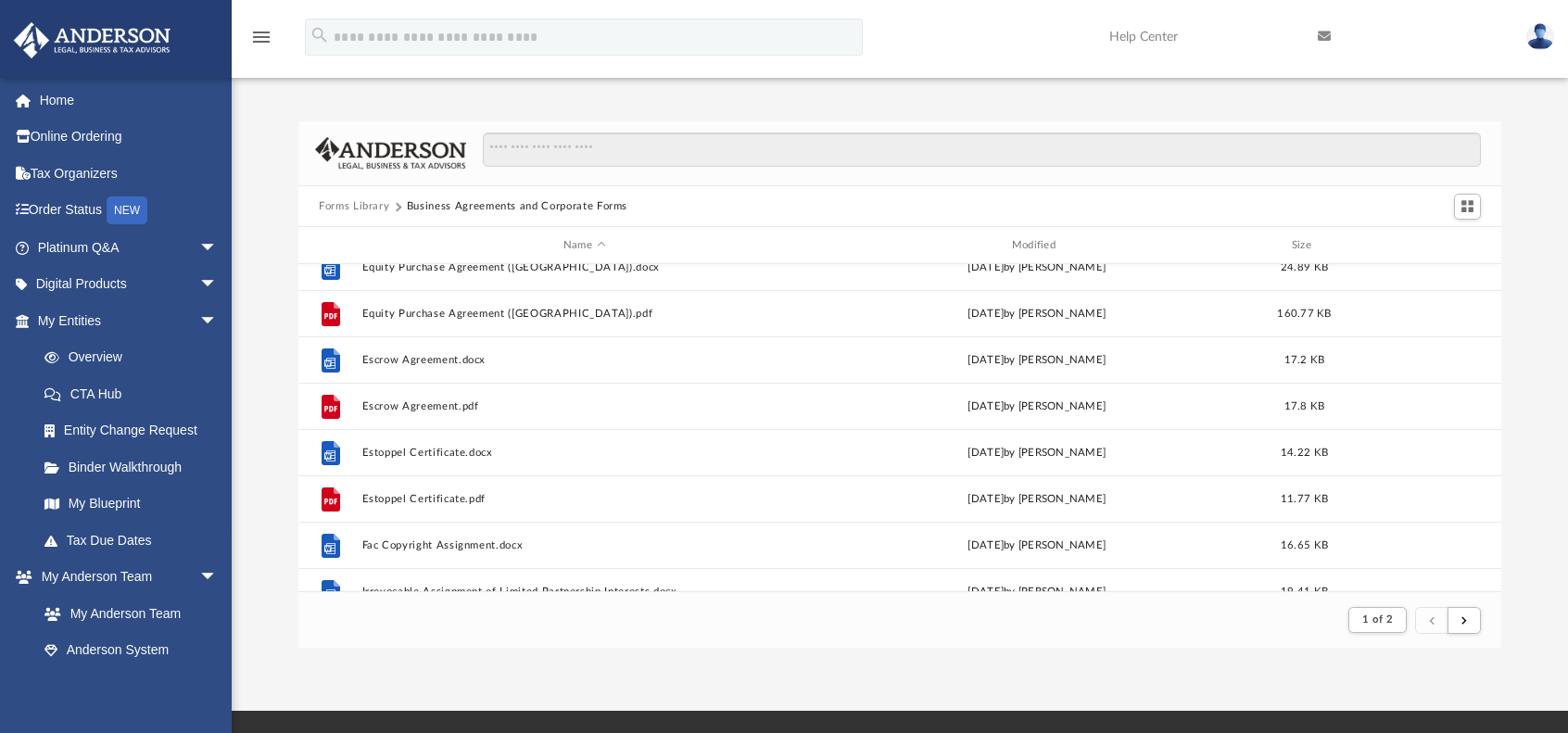
scroll to position [1298, 0]
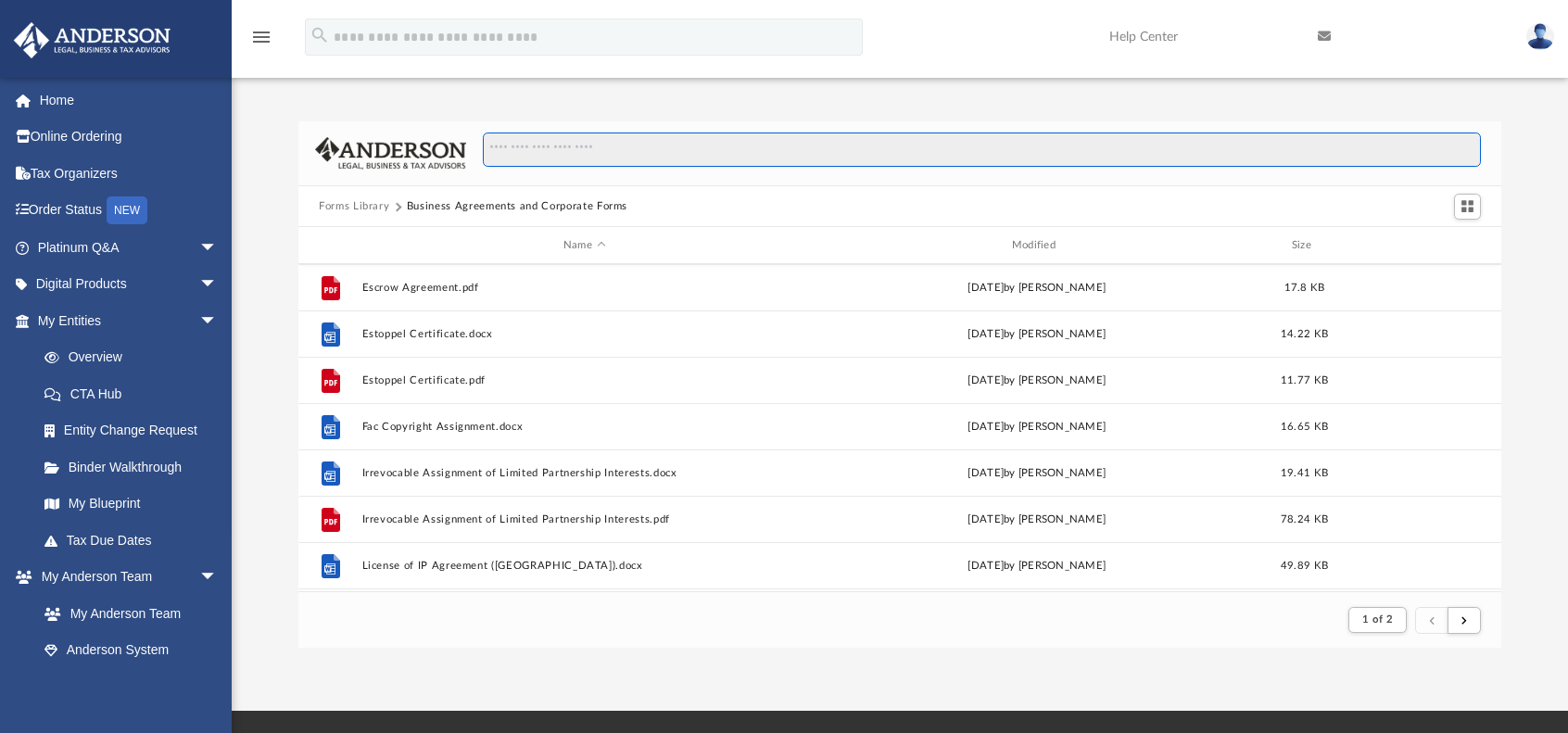
click at [562, 151] on input "Search files and folders" at bounding box center [982, 150] width 998 height 35
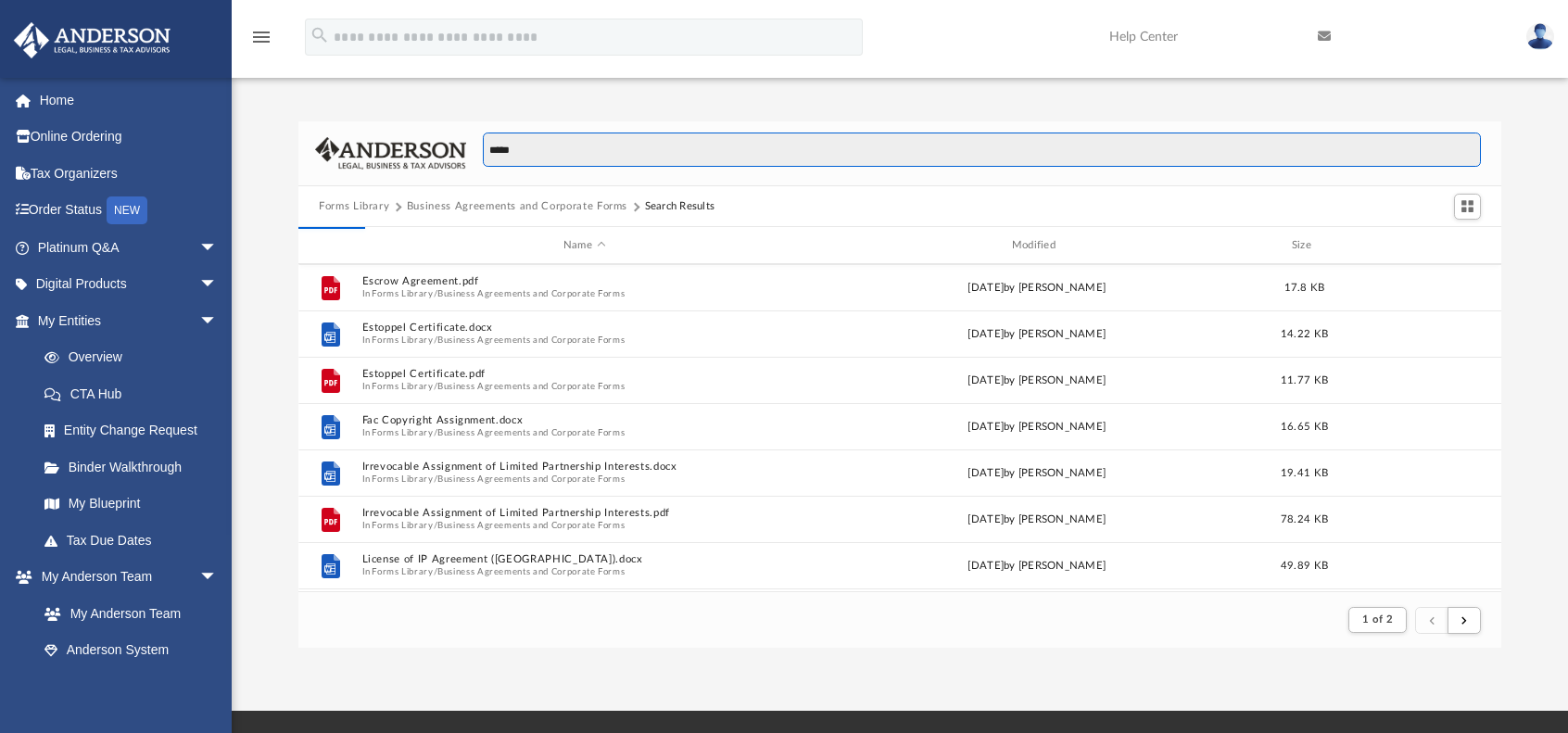
type input "*****"
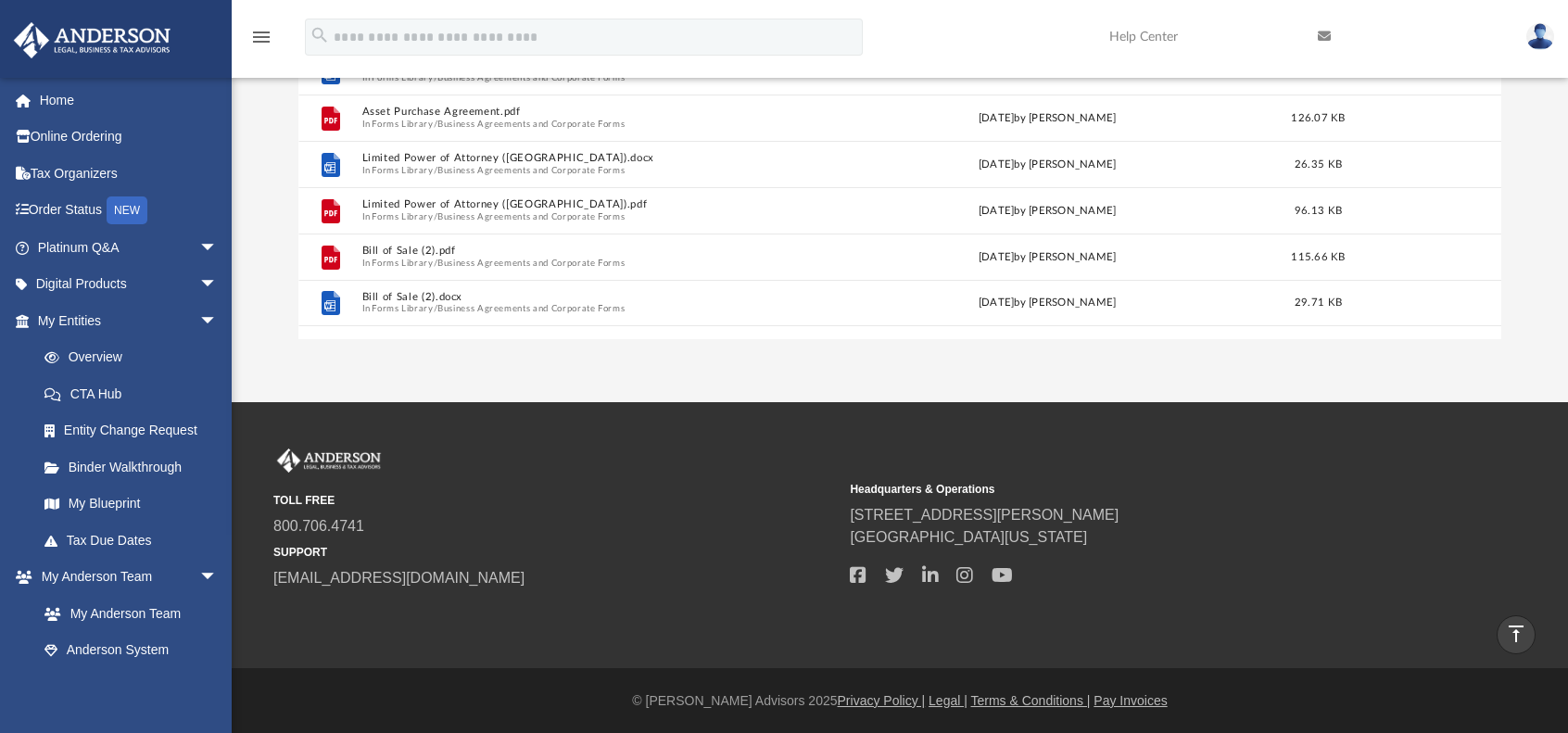
scroll to position [0, 0]
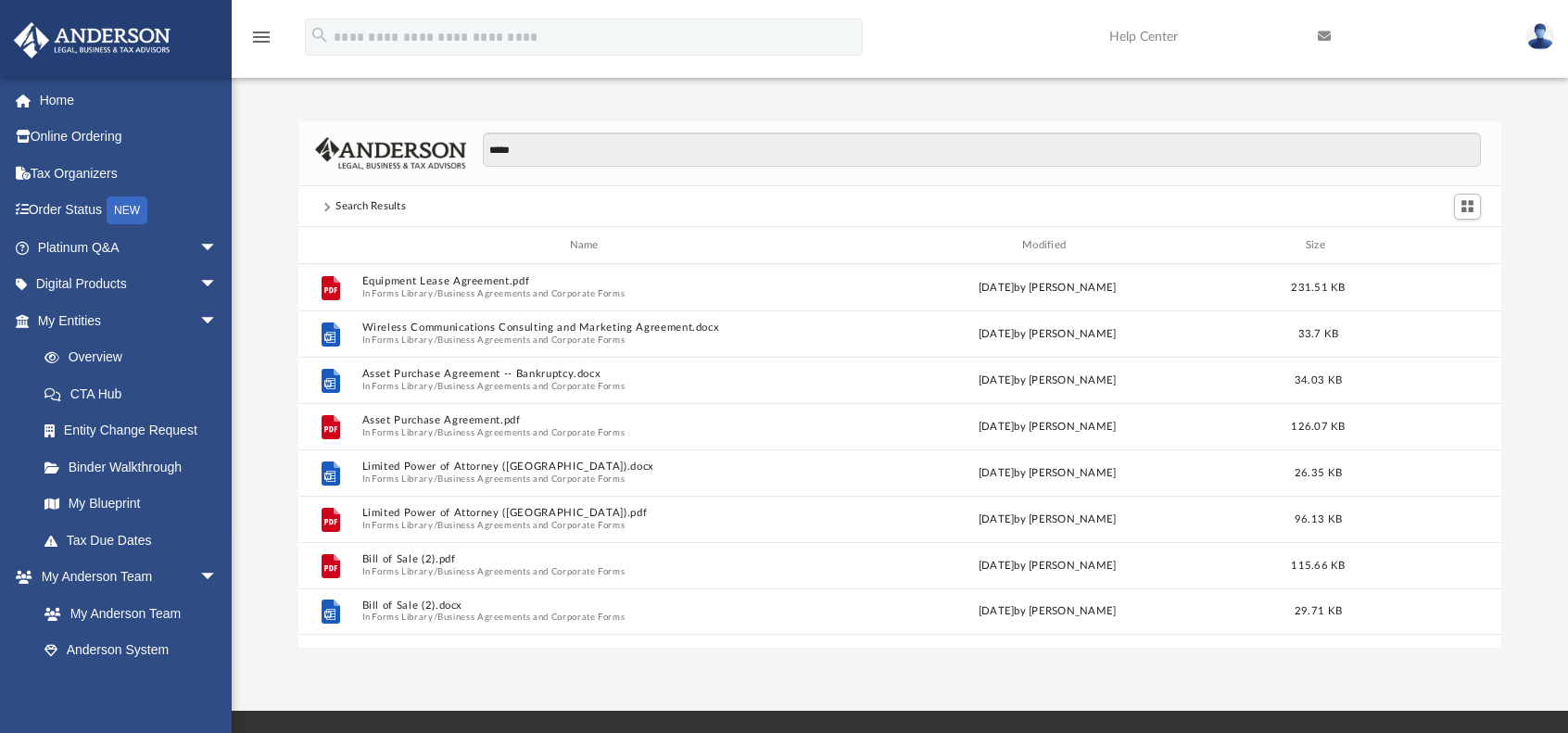
click at [327, 210] on span at bounding box center [327, 207] width 10 height 10
click at [359, 204] on div "Search Results" at bounding box center [370, 206] width 71 height 16
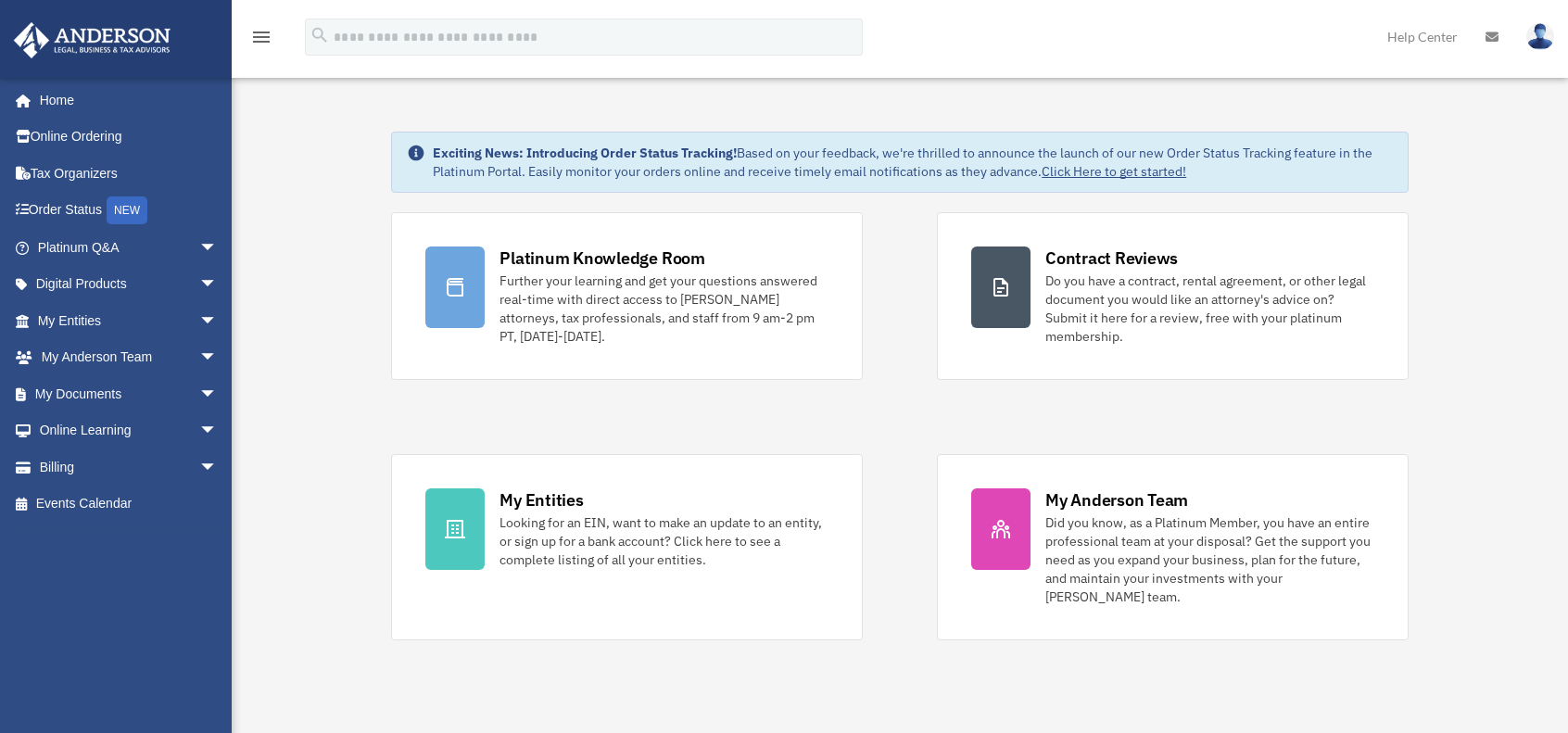
click at [199, 390] on span "arrow_drop_down" at bounding box center [218, 394] width 37 height 38
